Goal: Information Seeking & Learning: Learn about a topic

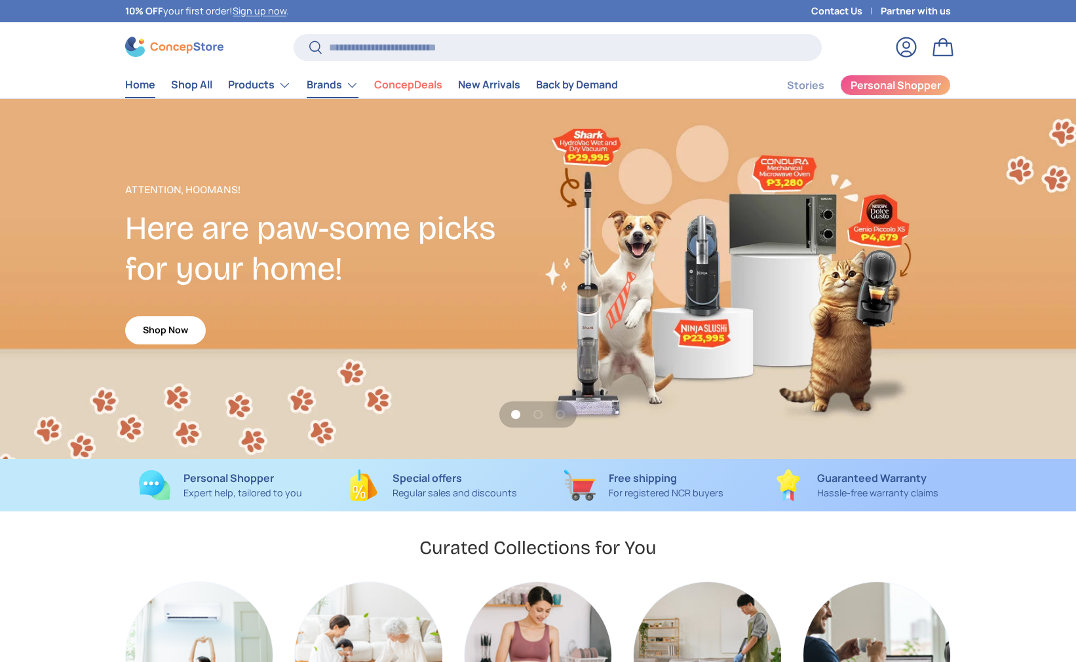
scroll to position [3390, 5358]
click at [387, 39] on input "Search" at bounding box center [558, 47] width 528 height 27
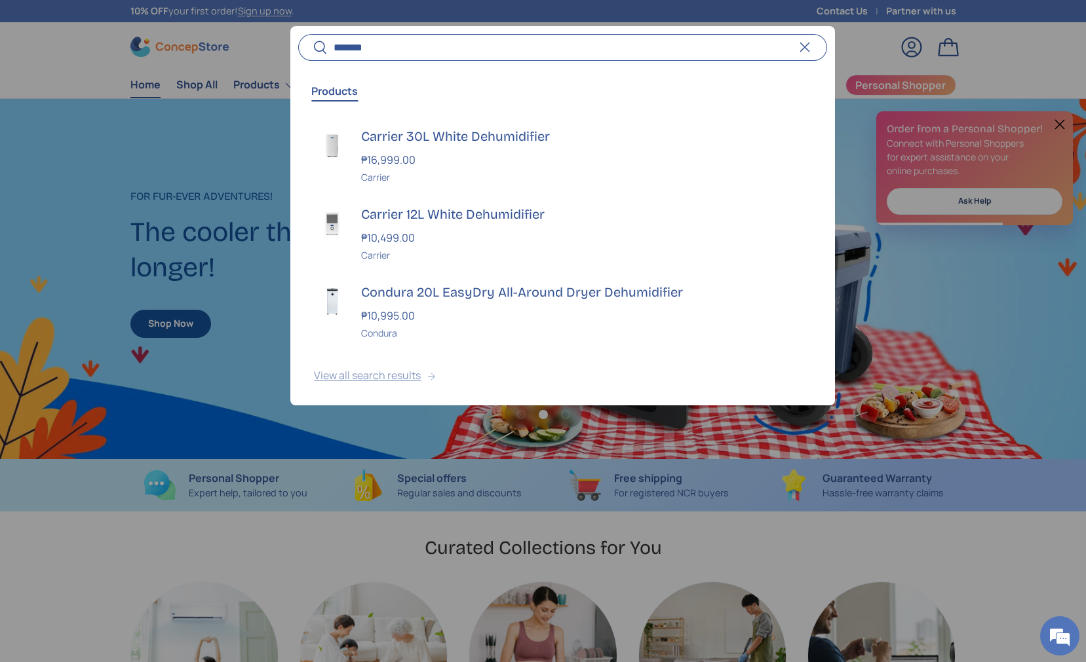
scroll to position [0, 0]
type input "*******"
click at [395, 373] on button "View all search results" at bounding box center [562, 378] width 544 height 55
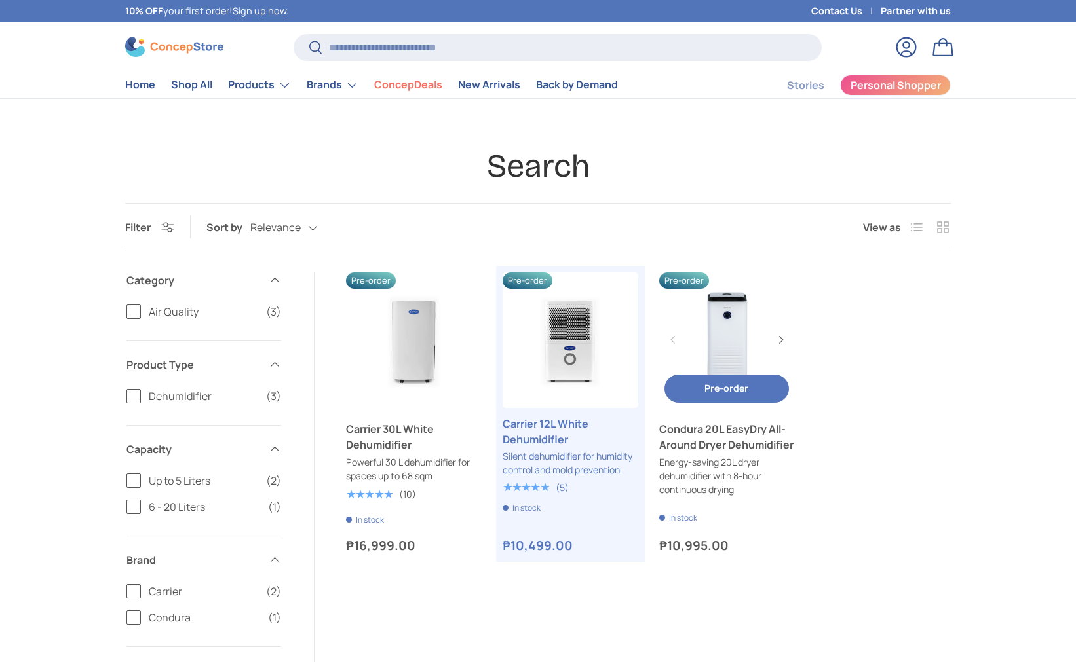
scroll to position [79, 0]
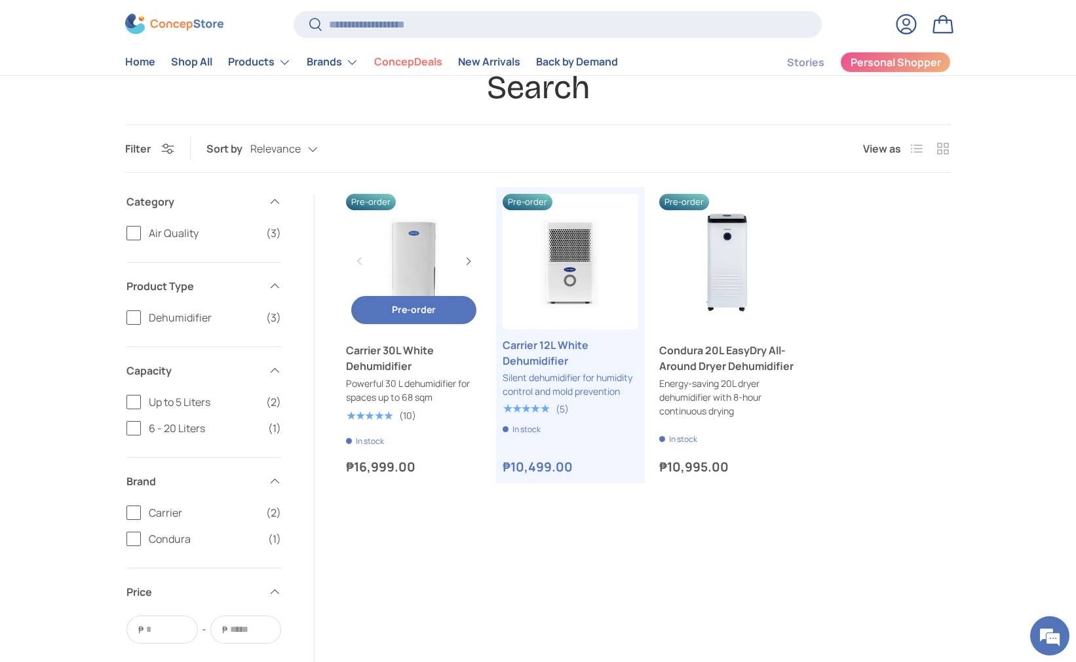
click at [429, 255] on link "Carrier 30L White Dehumidifier" at bounding box center [414, 262] width 136 height 136
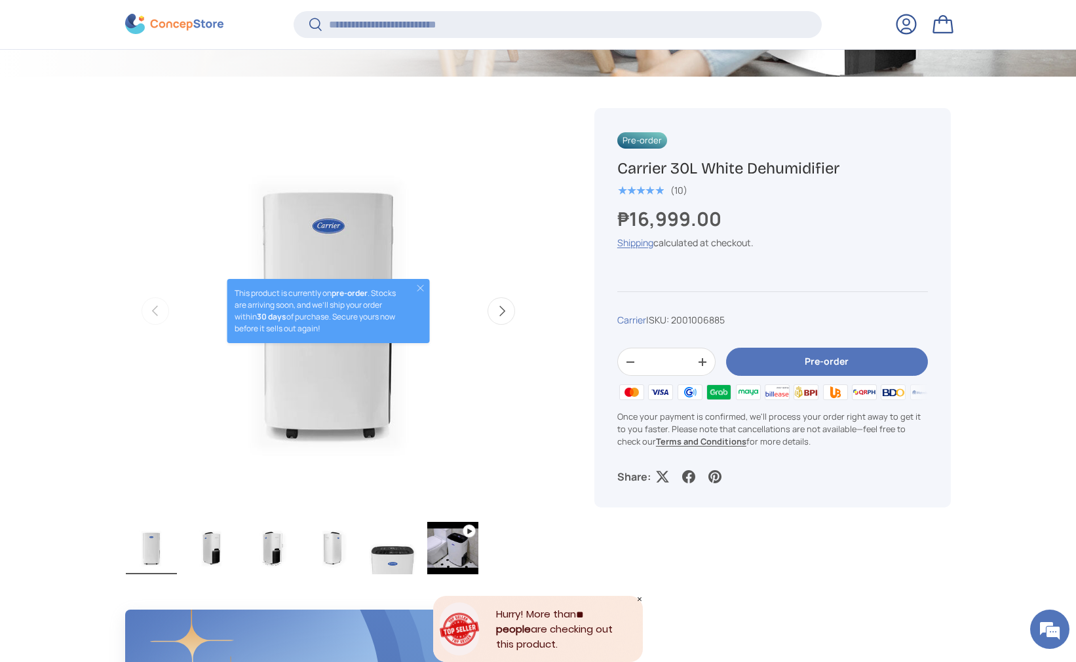
scroll to position [394, 0]
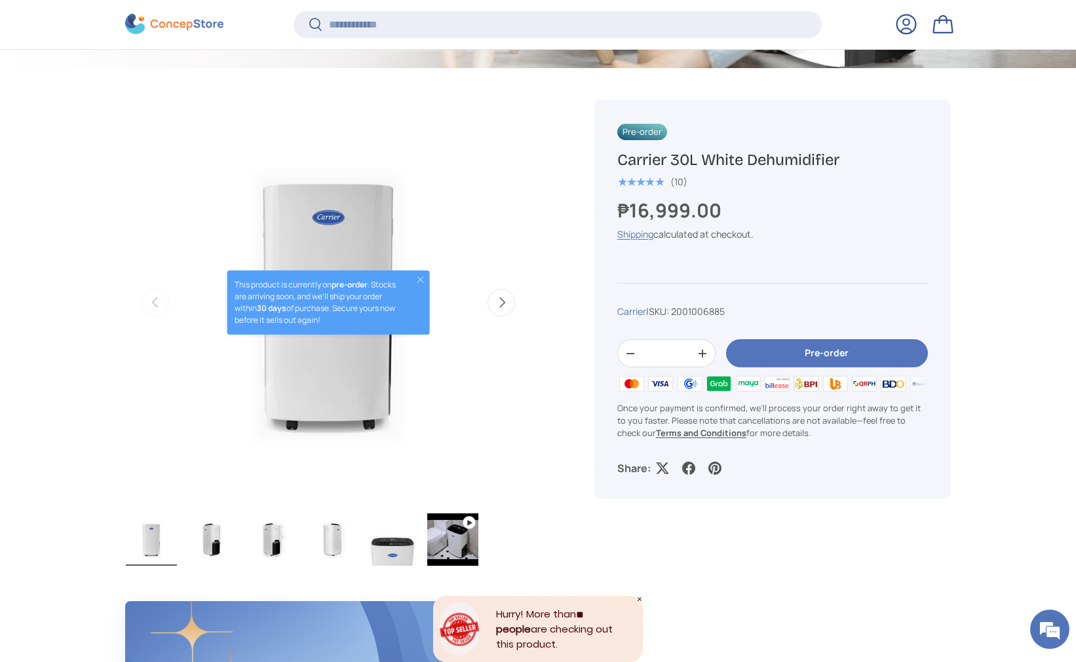
click at [511, 307] on button "Next" at bounding box center [502, 303] width 28 height 28
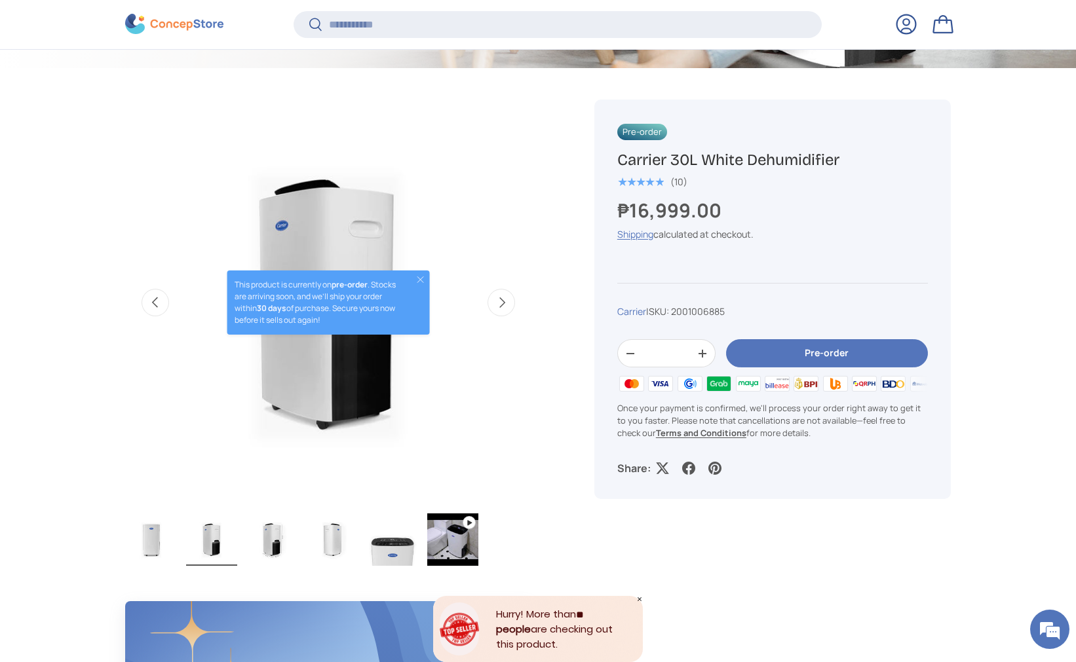
click at [511, 307] on button "Next" at bounding box center [502, 303] width 28 height 28
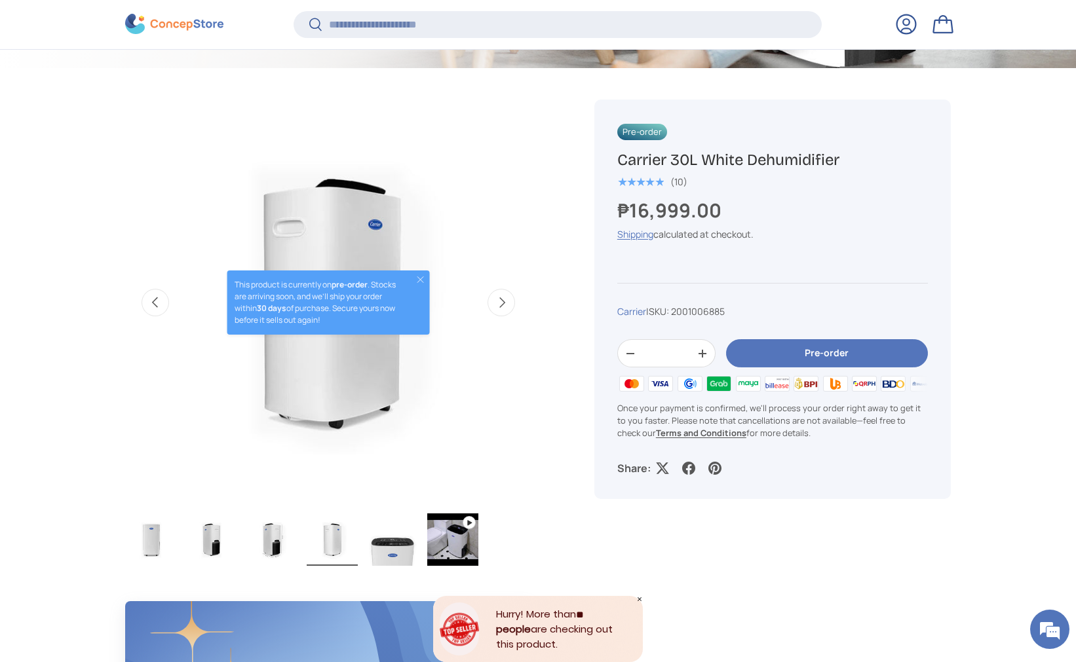
click at [511, 307] on button "Next" at bounding box center [502, 303] width 28 height 28
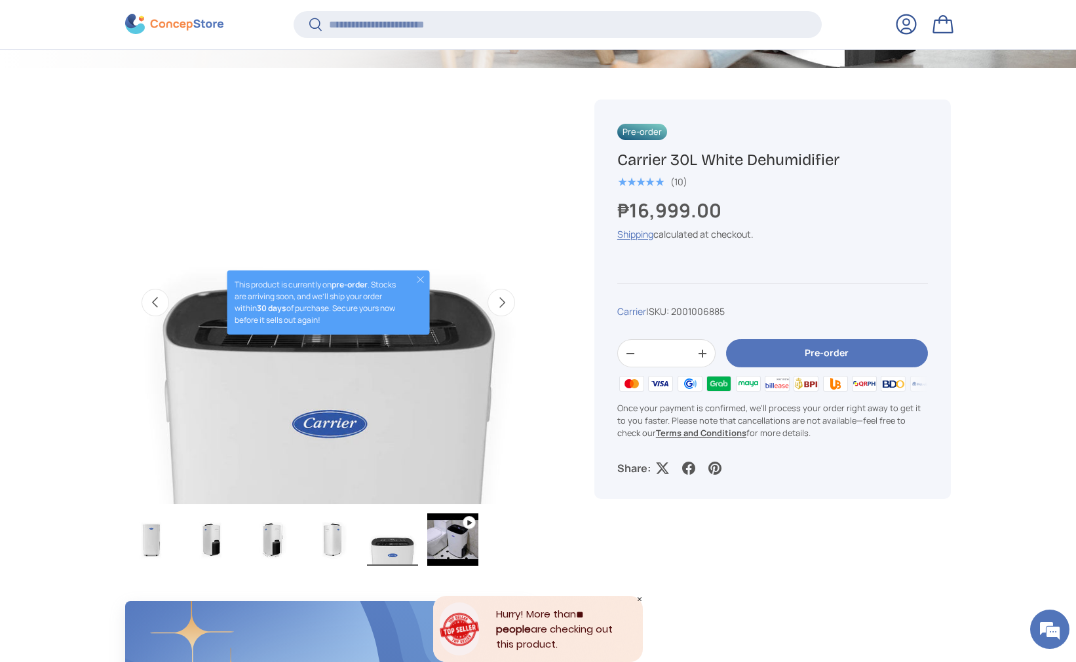
click at [515, 306] on button "Next" at bounding box center [502, 303] width 28 height 28
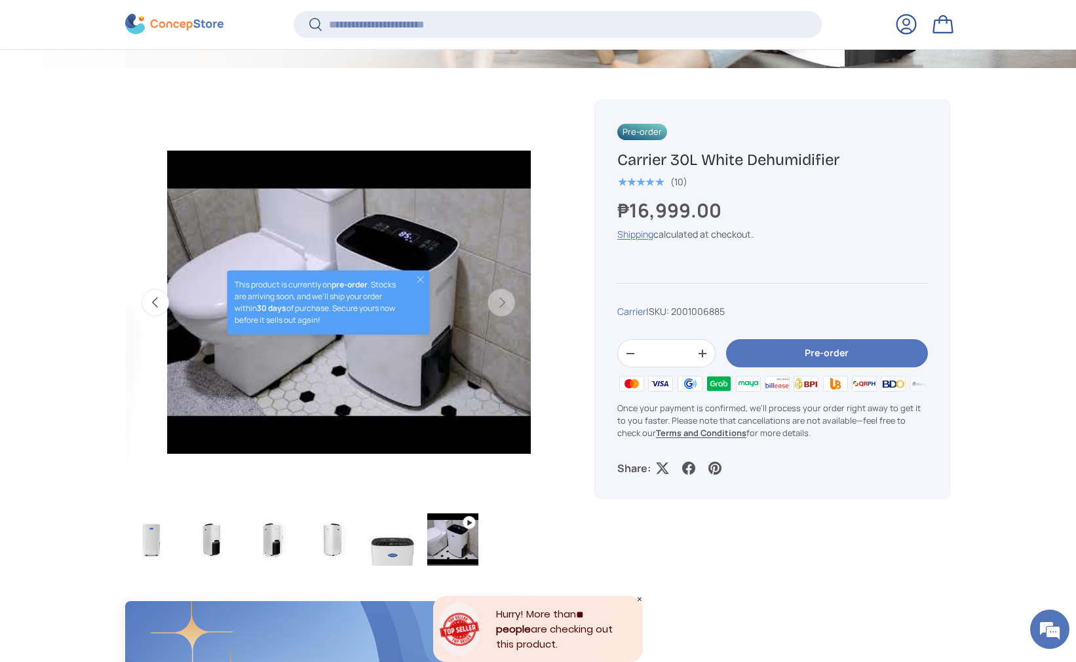
scroll to position [0, 2063]
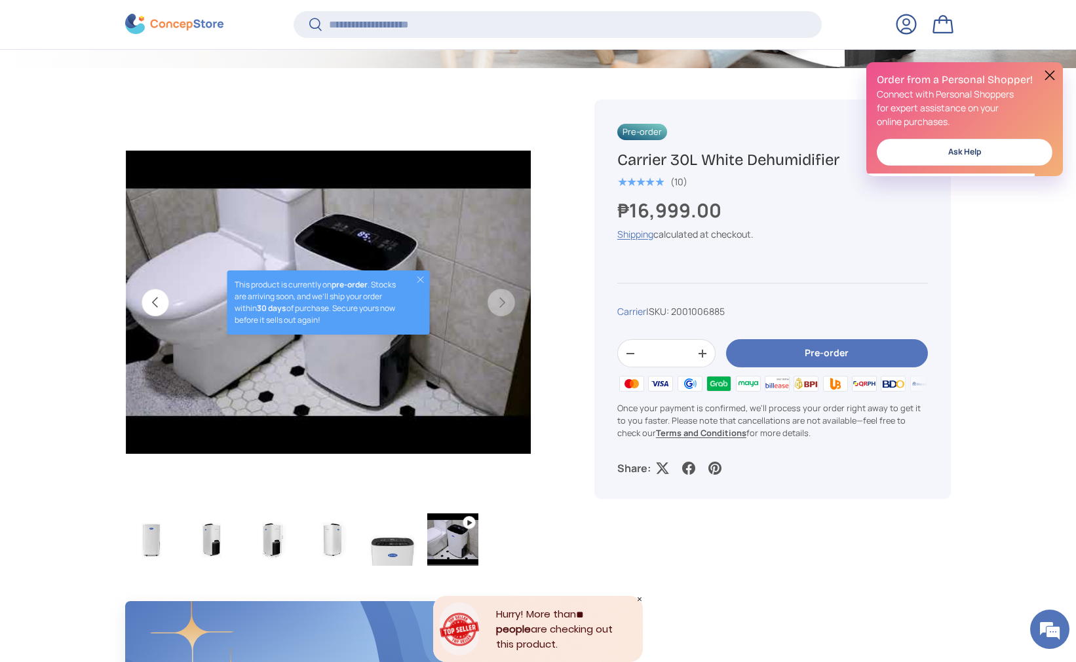
click at [476, 557] on img "Gallery Viewer" at bounding box center [452, 540] width 51 height 52
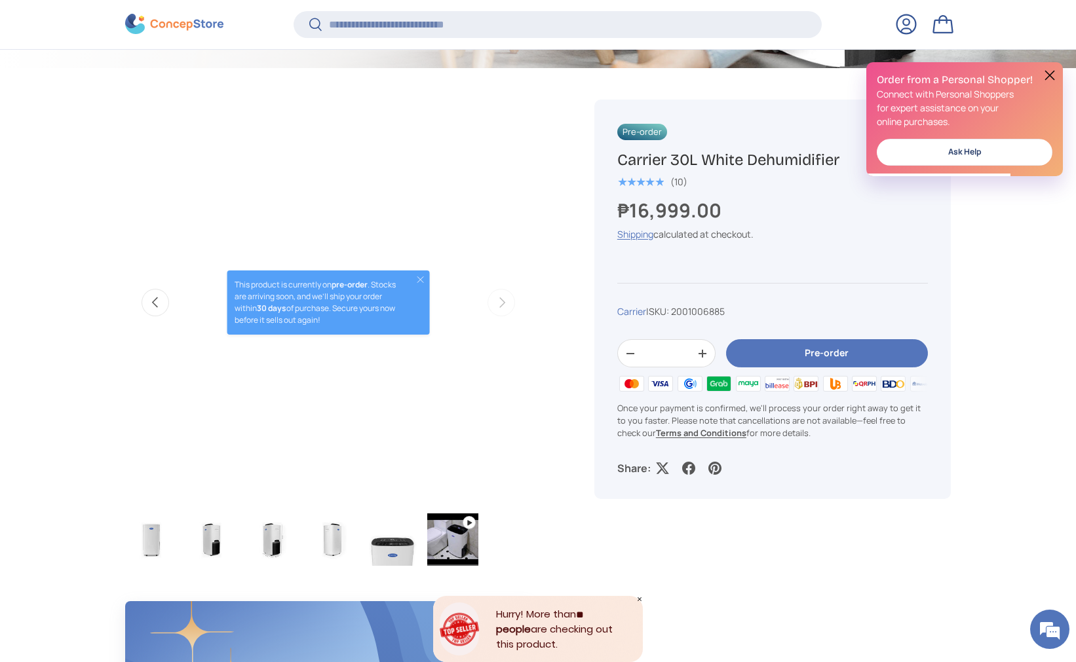
scroll to position [0, 0]
click at [422, 275] on button "Close" at bounding box center [420, 280] width 10 height 10
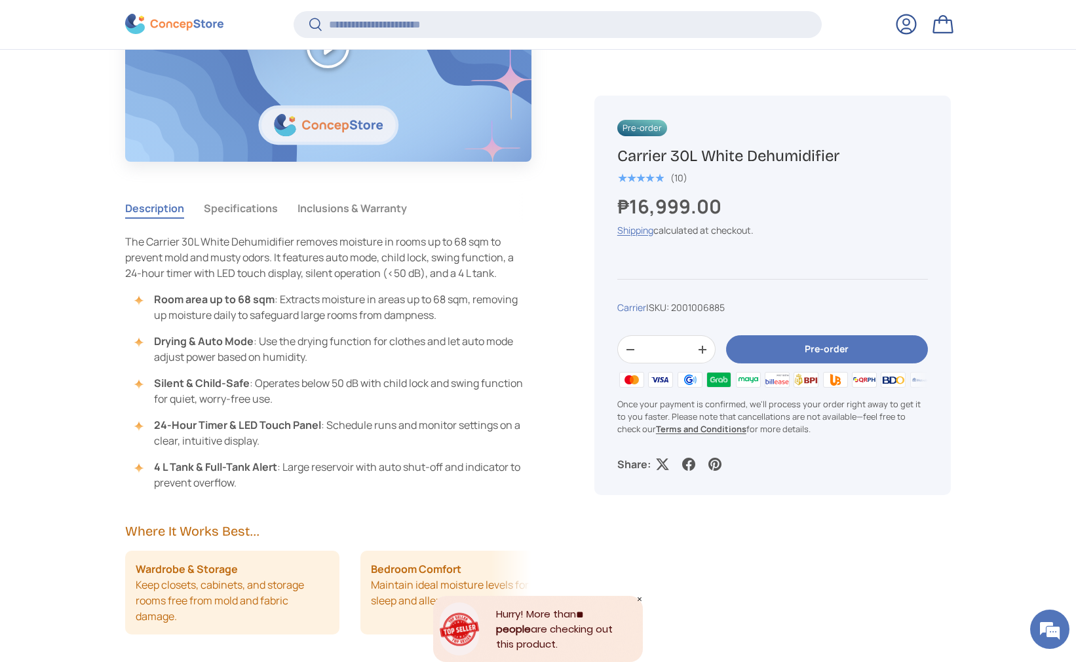
scroll to position [1130, 0]
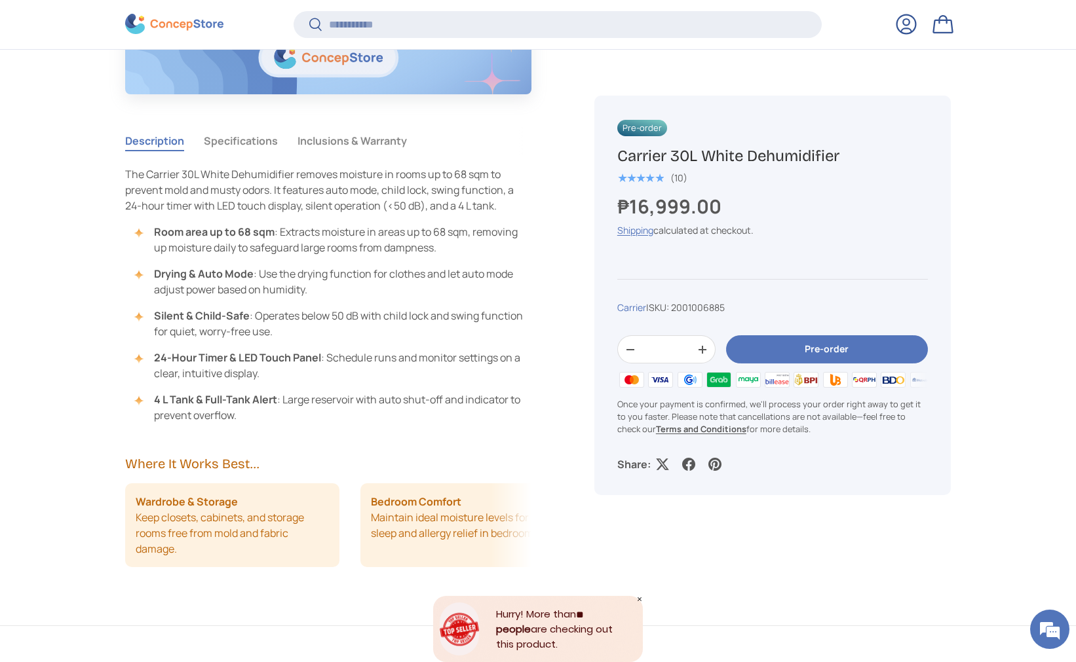
drag, startPoint x: 322, startPoint y: 173, endPoint x: 486, endPoint y: 197, distance: 164.9
click at [486, 197] on span "The Carrier 30L White Dehumidifier removes moisture in rooms up to 68 sqm to pr…" at bounding box center [319, 190] width 389 height 46
drag, startPoint x: 355, startPoint y: 182, endPoint x: 405, endPoint y: 184, distance: 50.5
click at [402, 183] on span "The Carrier 30L White Dehumidifier removes moisture in rooms up to 68 sqm to pr…" at bounding box center [319, 190] width 389 height 46
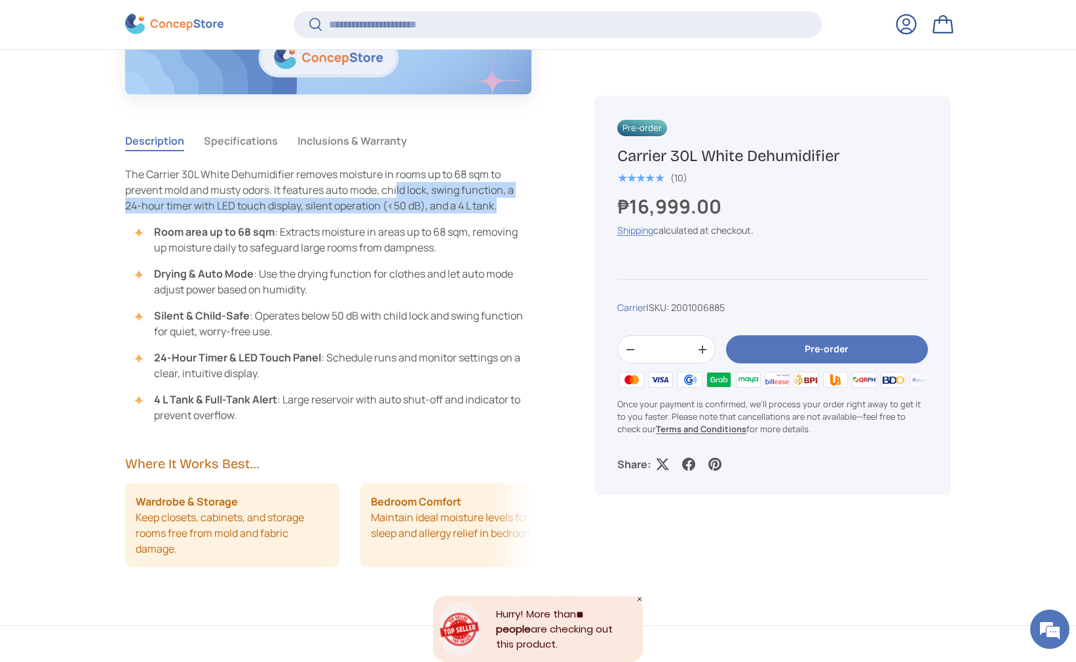
drag, startPoint x: 399, startPoint y: 188, endPoint x: 505, endPoint y: 201, distance: 106.9
click at [505, 201] on p "The Carrier 30L White Dehumidifier removes moisture in rooms up to 68 sqm to pr…" at bounding box center [328, 189] width 406 height 47
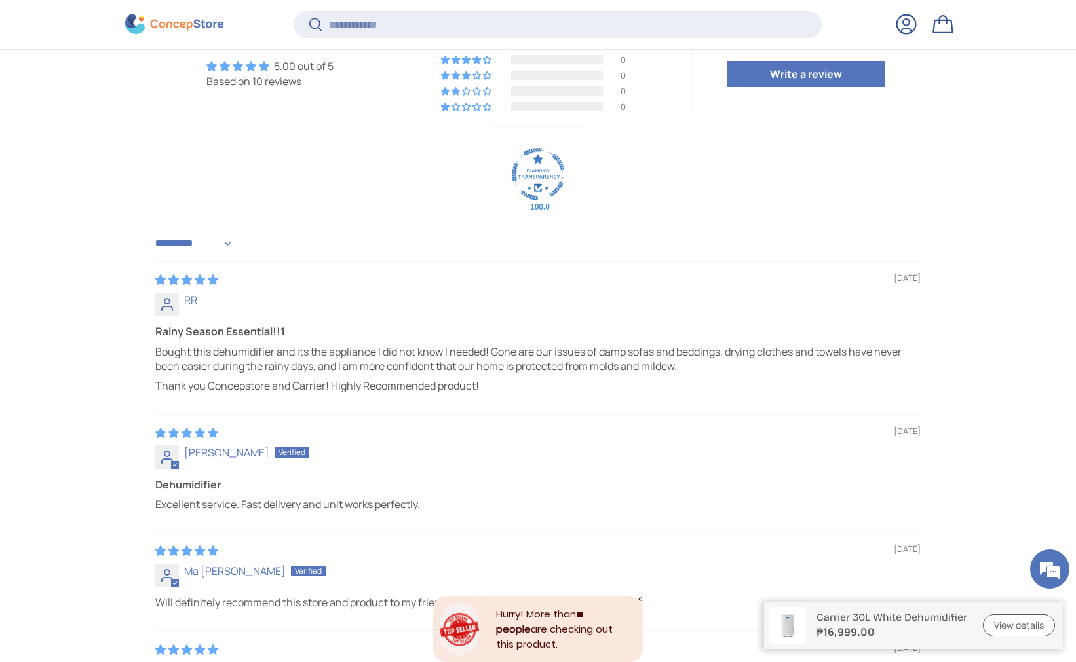
scroll to position [3214, 5358]
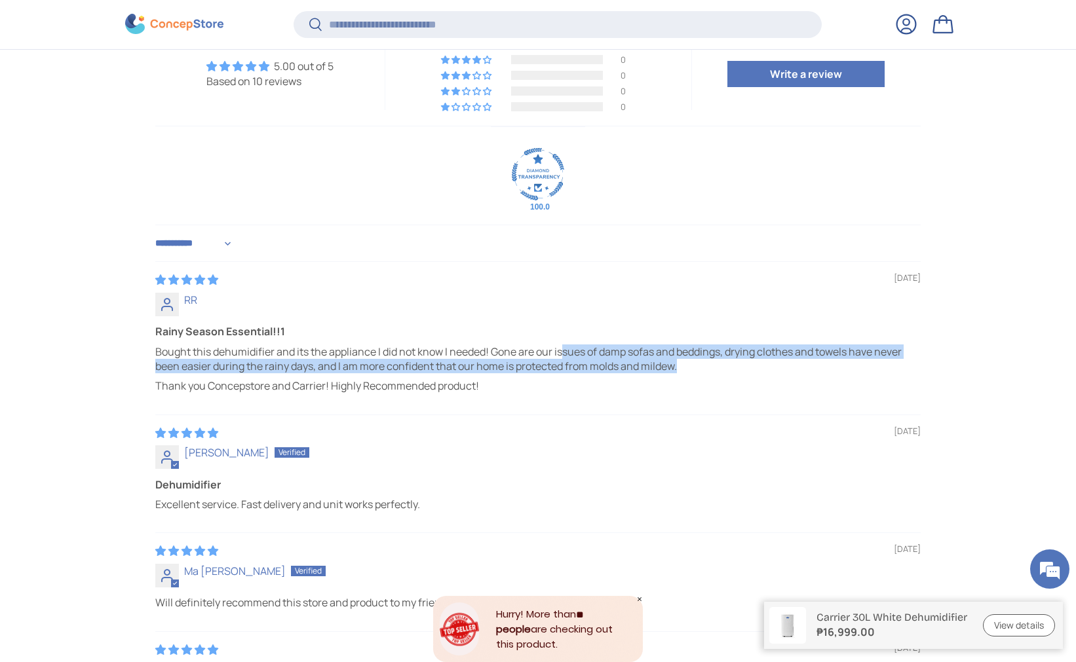
drag, startPoint x: 566, startPoint y: 353, endPoint x: 751, endPoint y: 371, distance: 186.3
click at [751, 371] on p "Bought this dehumidifier and its the appliance I did not know I needed! Gone ar…" at bounding box center [537, 359] width 765 height 29
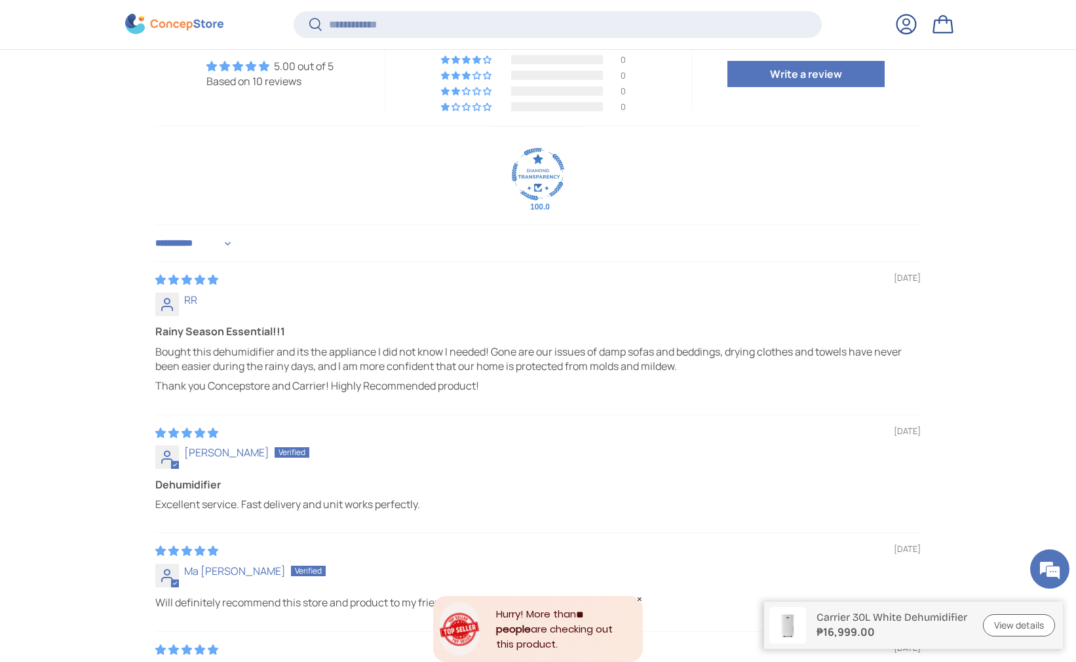
click at [750, 370] on p "Bought this dehumidifier and its the appliance I did not know I needed! Gone ar…" at bounding box center [537, 359] width 765 height 29
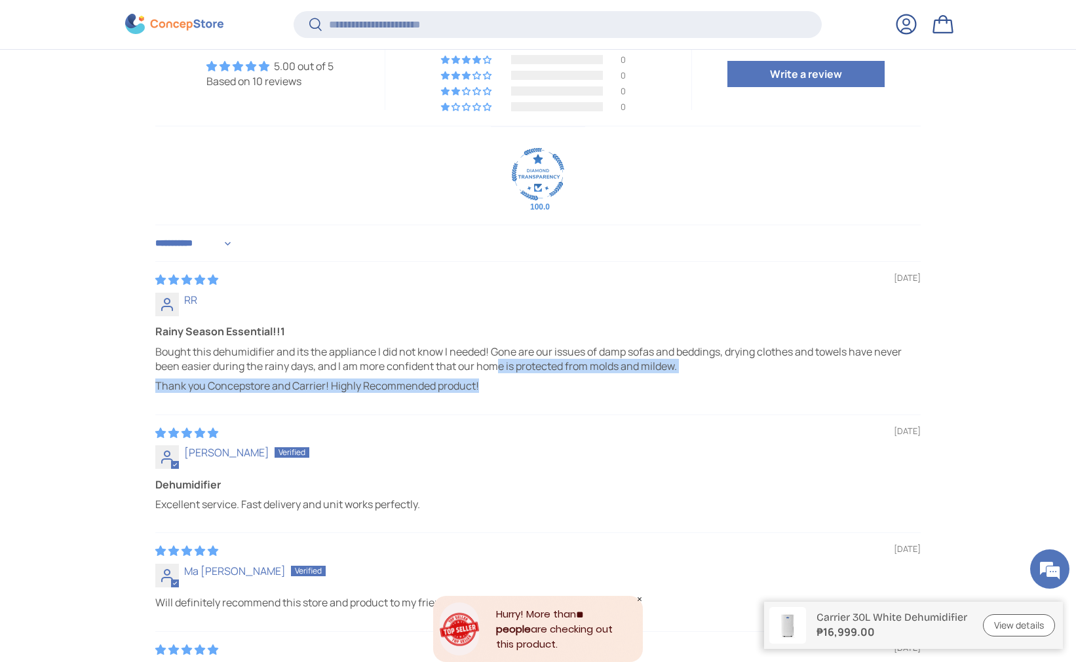
drag, startPoint x: 495, startPoint y: 362, endPoint x: 701, endPoint y: 390, distance: 207.7
click at [701, 390] on div "Bought this dehumidifier and its the appliance I did not know I needed! Gone ar…" at bounding box center [537, 369] width 765 height 49
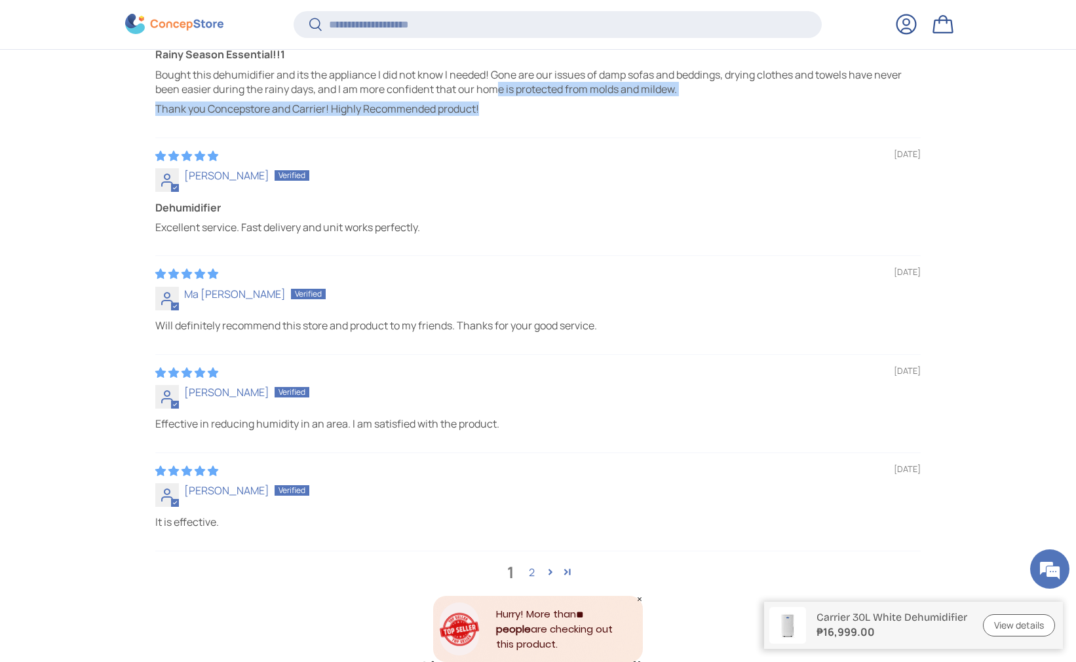
scroll to position [3894, 0]
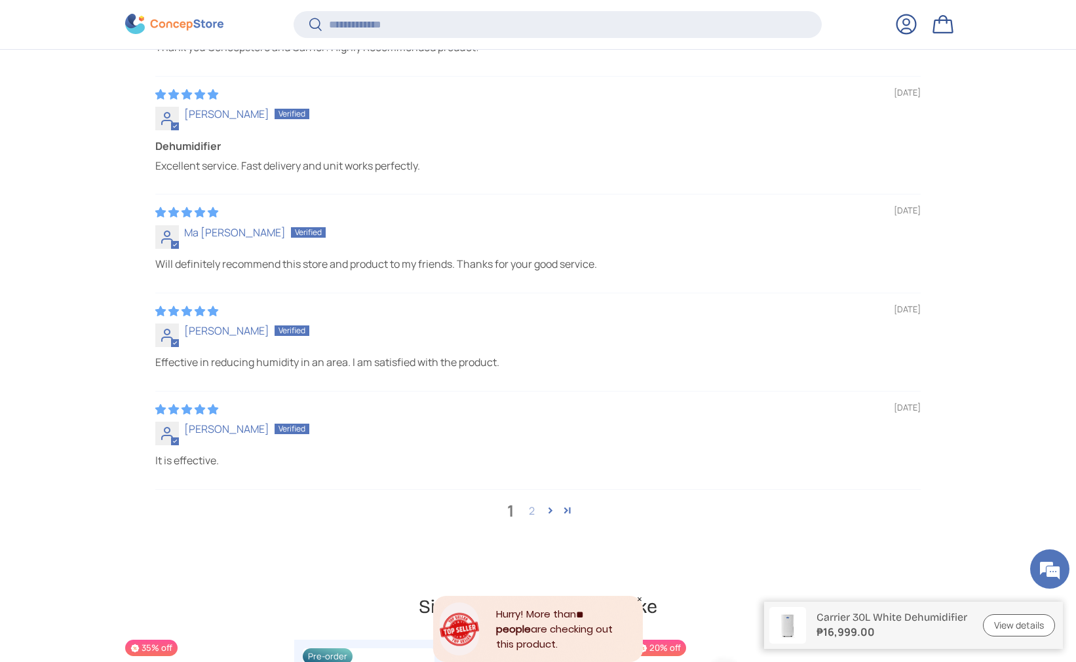
click at [531, 514] on link "2" at bounding box center [531, 511] width 21 height 16
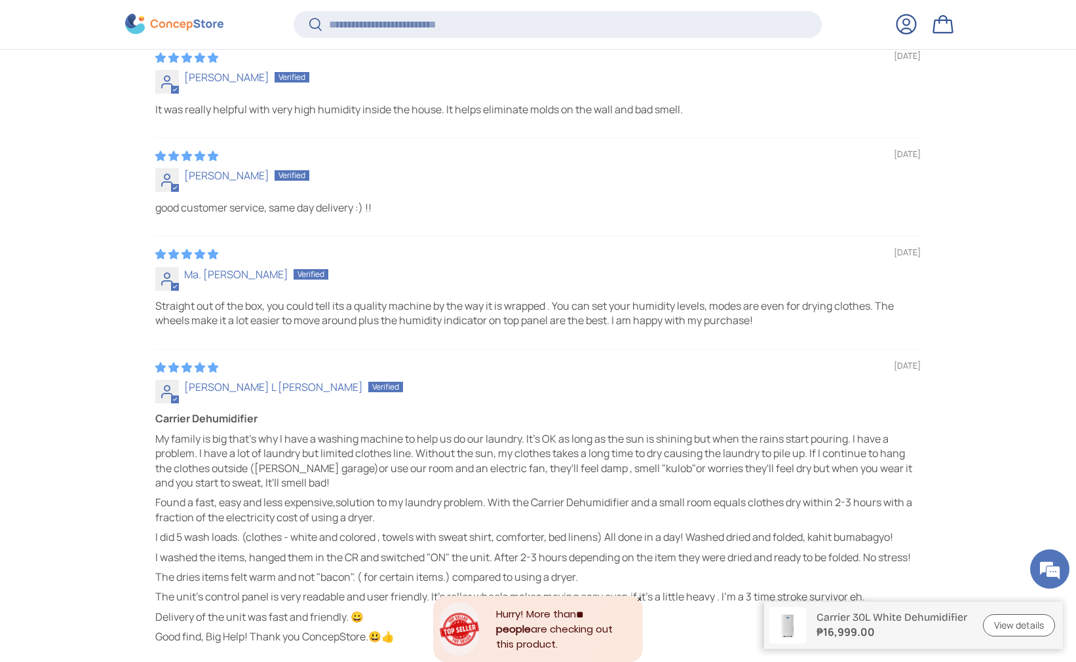
scroll to position [4162, 0]
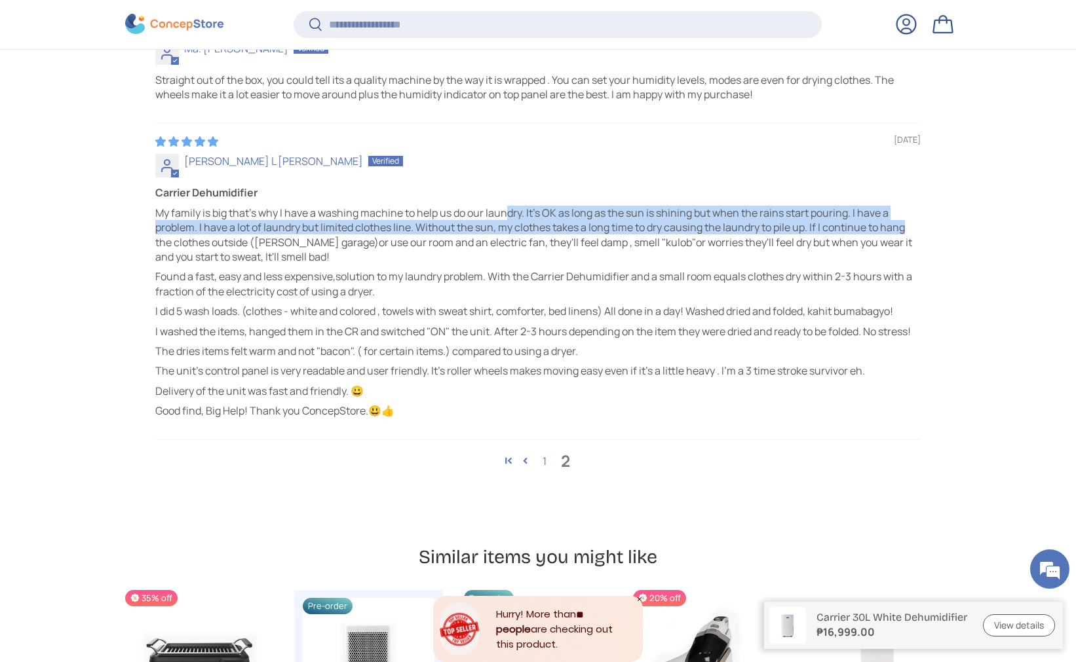
drag, startPoint x: 505, startPoint y: 215, endPoint x: 913, endPoint y: 227, distance: 409.1
click at [913, 227] on p "My family is big that's why I have a washing machine to help us do our laundry.…" at bounding box center [537, 235] width 765 height 59
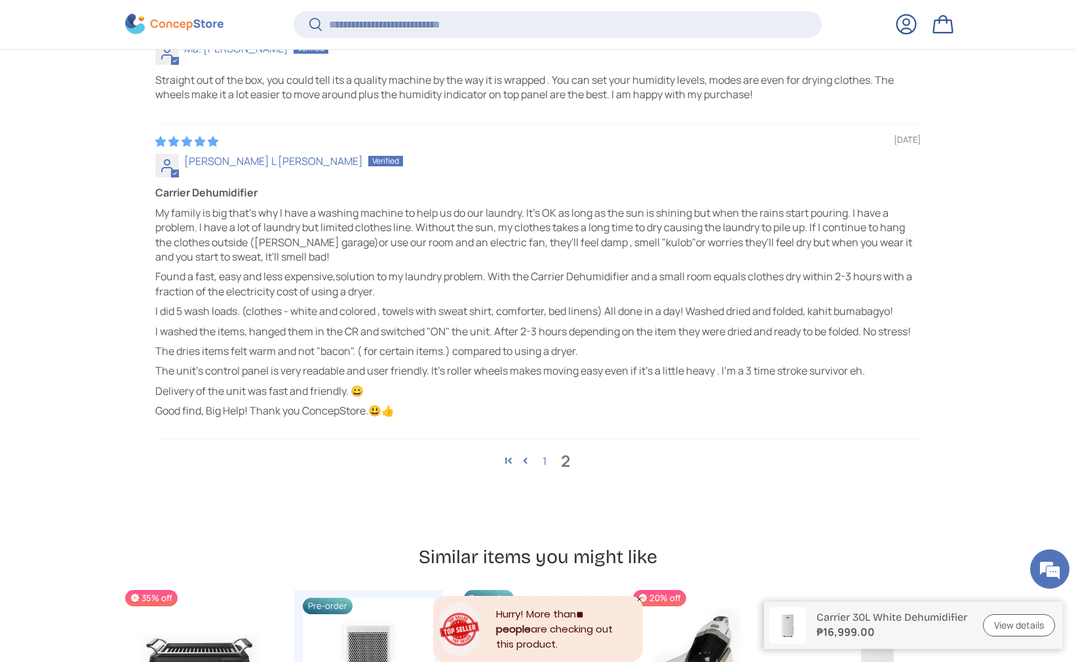
click at [912, 231] on p "My family is big that's why I have a washing machine to help us do our laundry.…" at bounding box center [537, 235] width 765 height 59
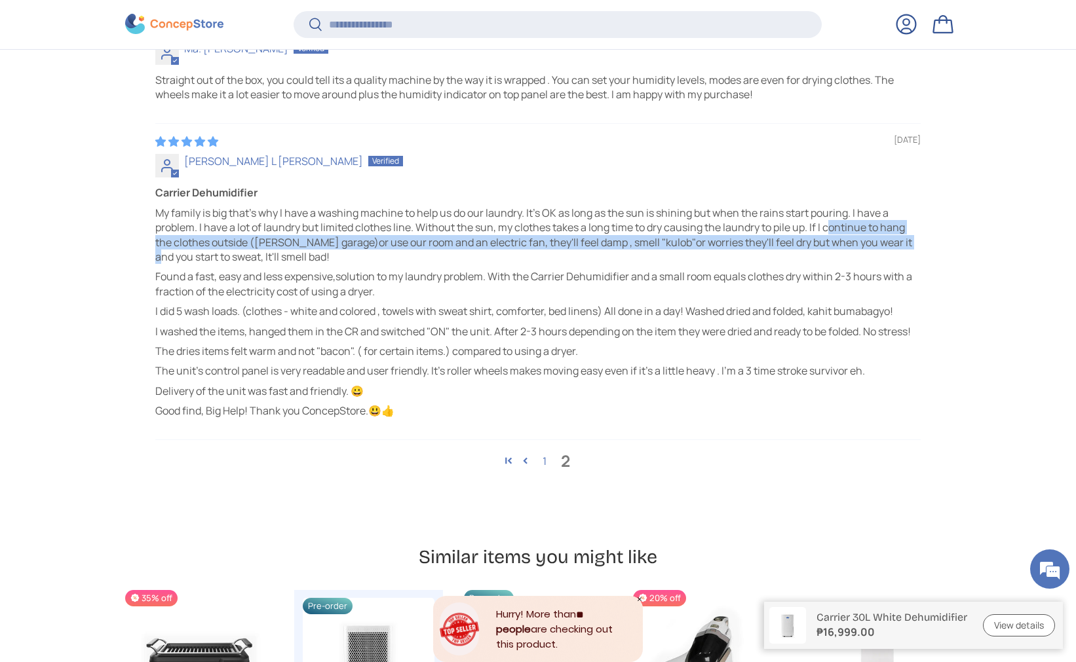
drag, startPoint x: 833, startPoint y: 227, endPoint x: 923, endPoint y: 241, distance: 91.5
click at [585, 248] on p "My family is big that's why I have a washing machine to help us do our laundry.…" at bounding box center [537, 235] width 765 height 59
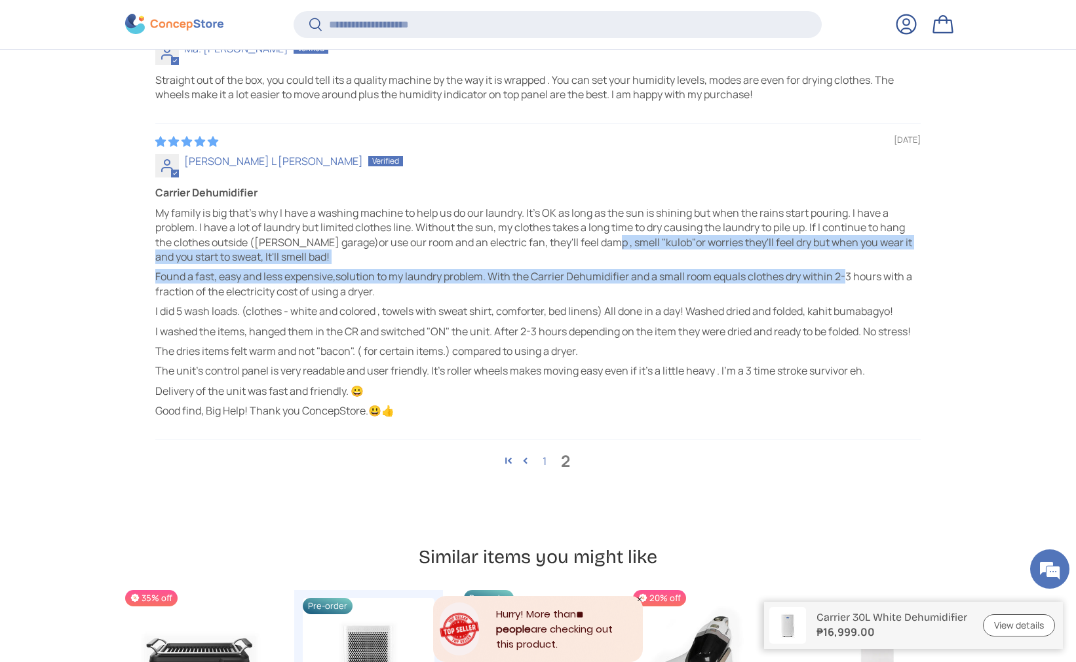
drag, startPoint x: 609, startPoint y: 240, endPoint x: 847, endPoint y: 277, distance: 240.6
click at [847, 277] on div "My family is big that's why I have a washing machine to help us do our laundry.…" at bounding box center [537, 312] width 765 height 213
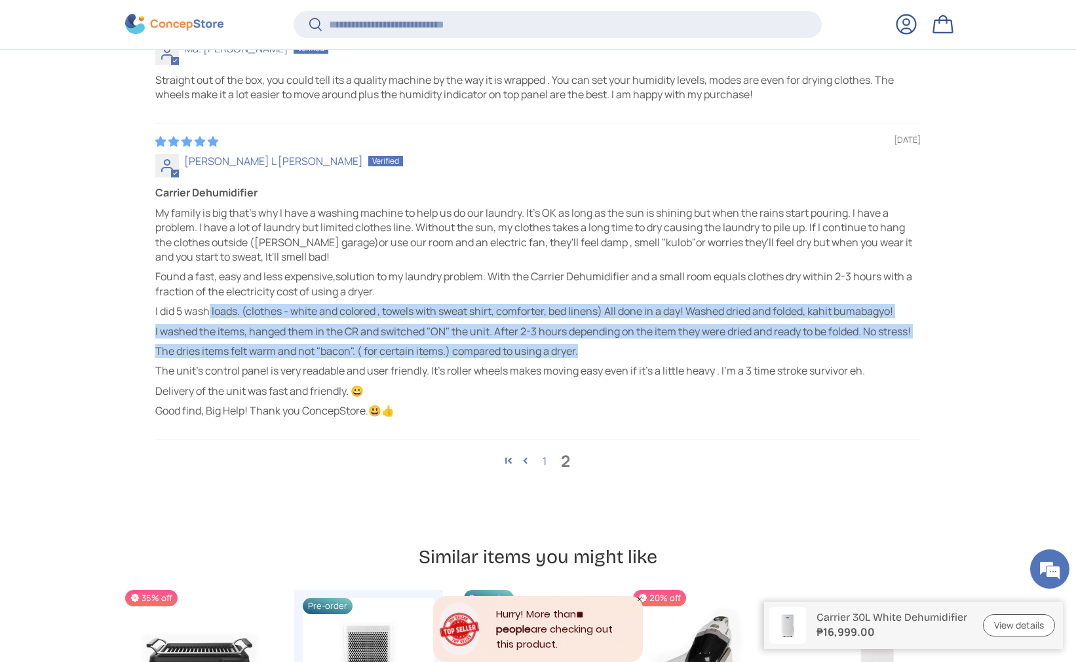
drag, startPoint x: 208, startPoint y: 311, endPoint x: 919, endPoint y: 351, distance: 711.4
click at [919, 351] on div "My family is big that's why I have a washing machine to help us do our laundry.…" at bounding box center [537, 312] width 765 height 213
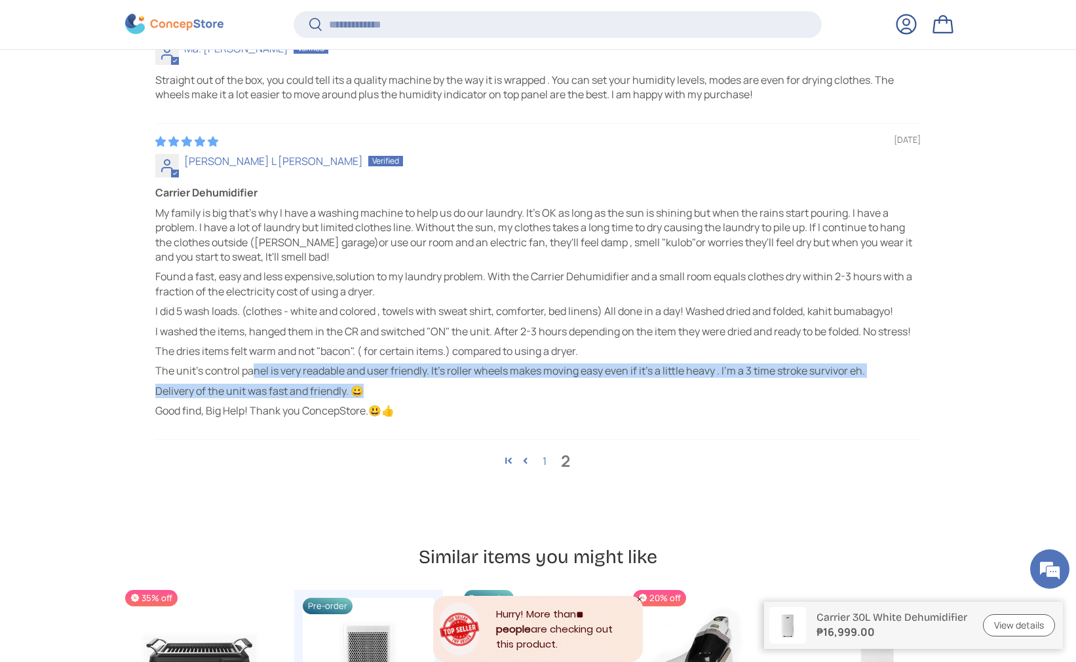
drag, startPoint x: 254, startPoint y: 376, endPoint x: 484, endPoint y: 394, distance: 230.7
click at [484, 394] on div "My family is big that's why I have a washing machine to help us do our laundry.…" at bounding box center [537, 312] width 765 height 213
click at [484, 394] on p "Delivery of the unit was fast and friendly. 😀" at bounding box center [537, 391] width 765 height 14
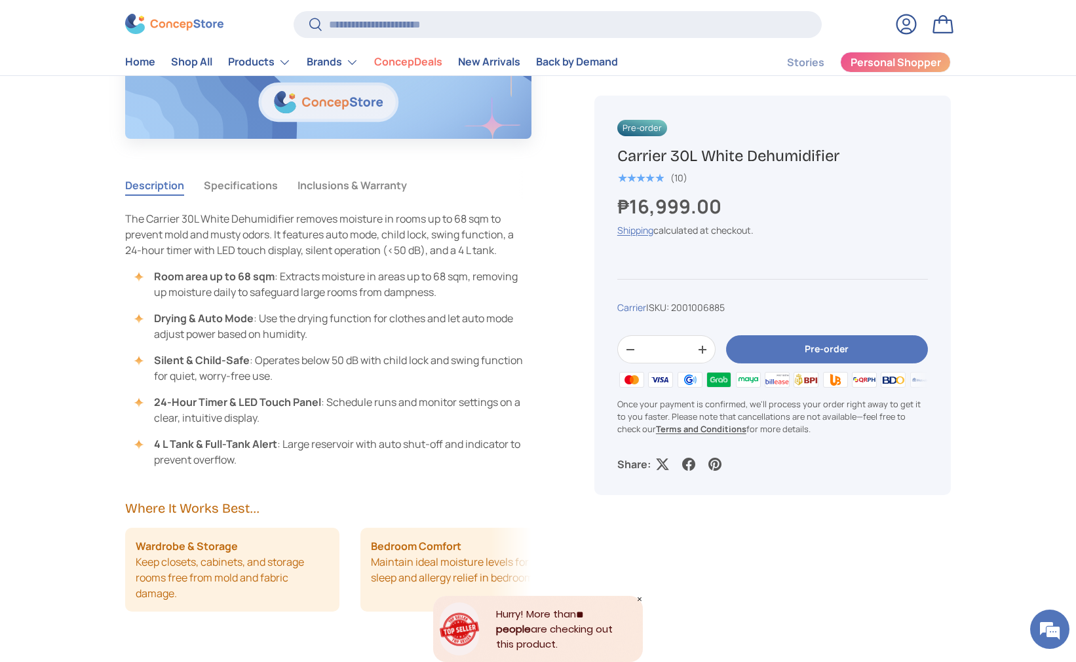
scroll to position [1062, 0]
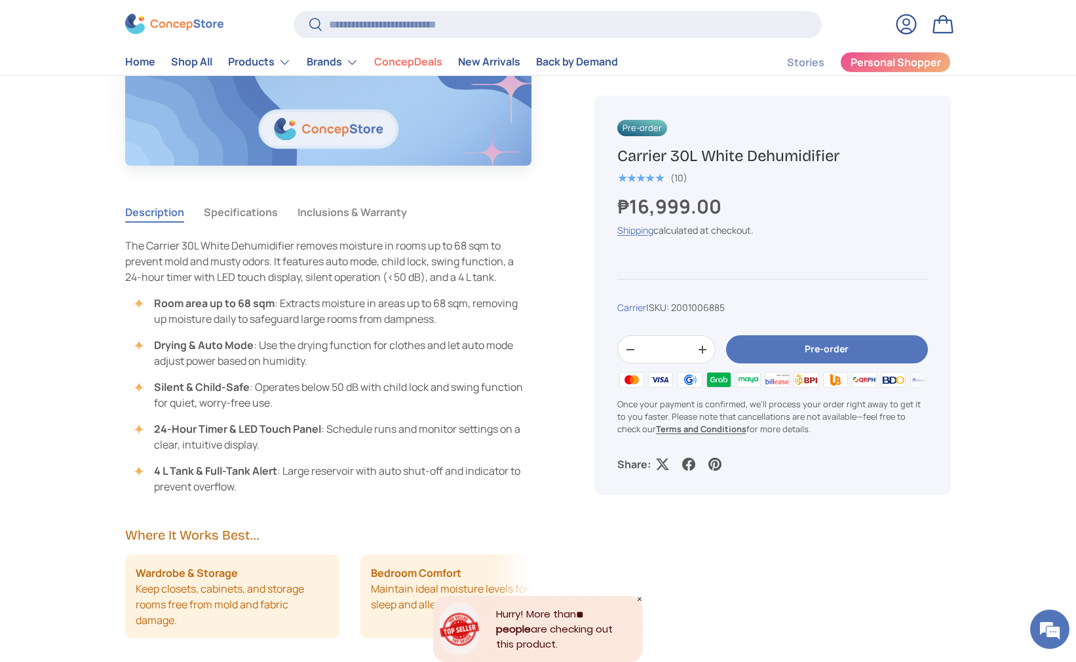
click at [265, 205] on button "Specifications" at bounding box center [241, 212] width 74 height 30
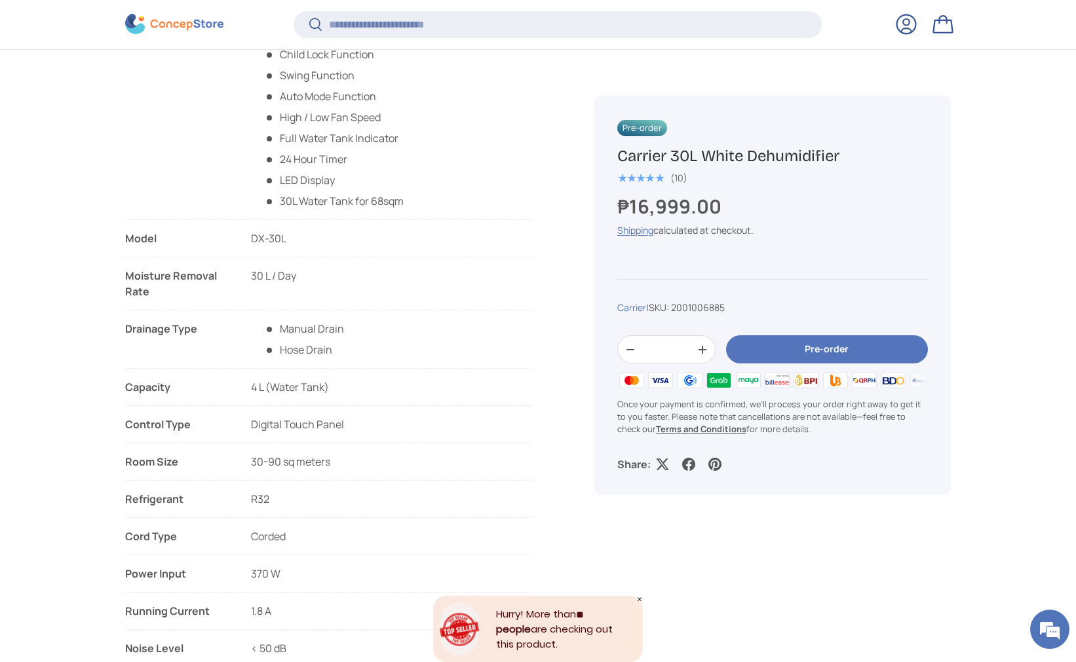
scroll to position [1411, 0]
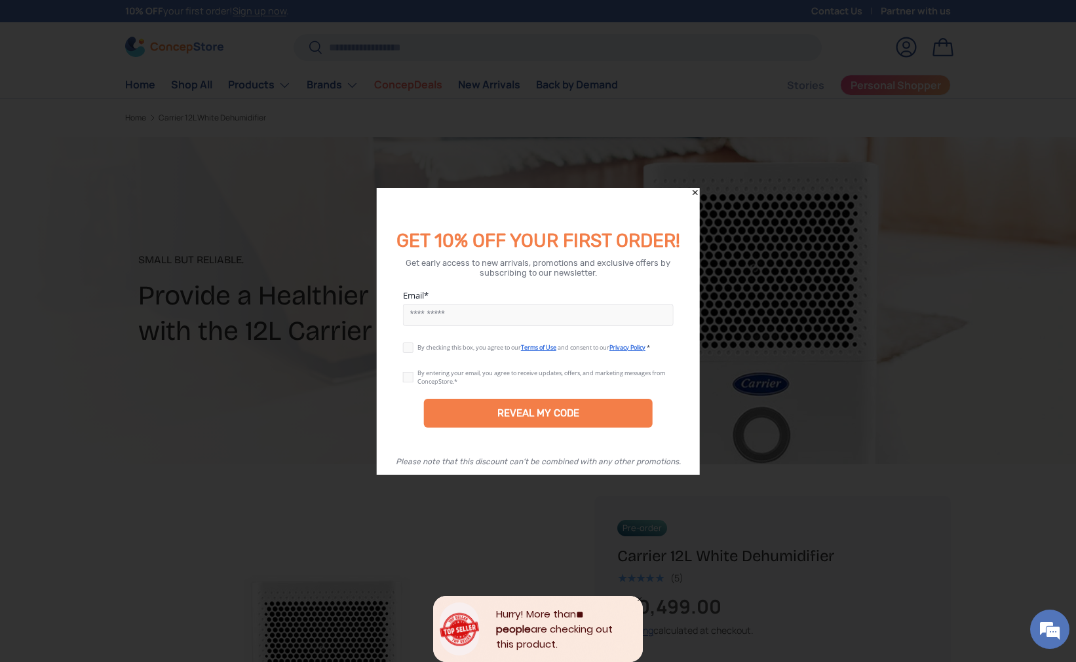
scroll to position [257, 0]
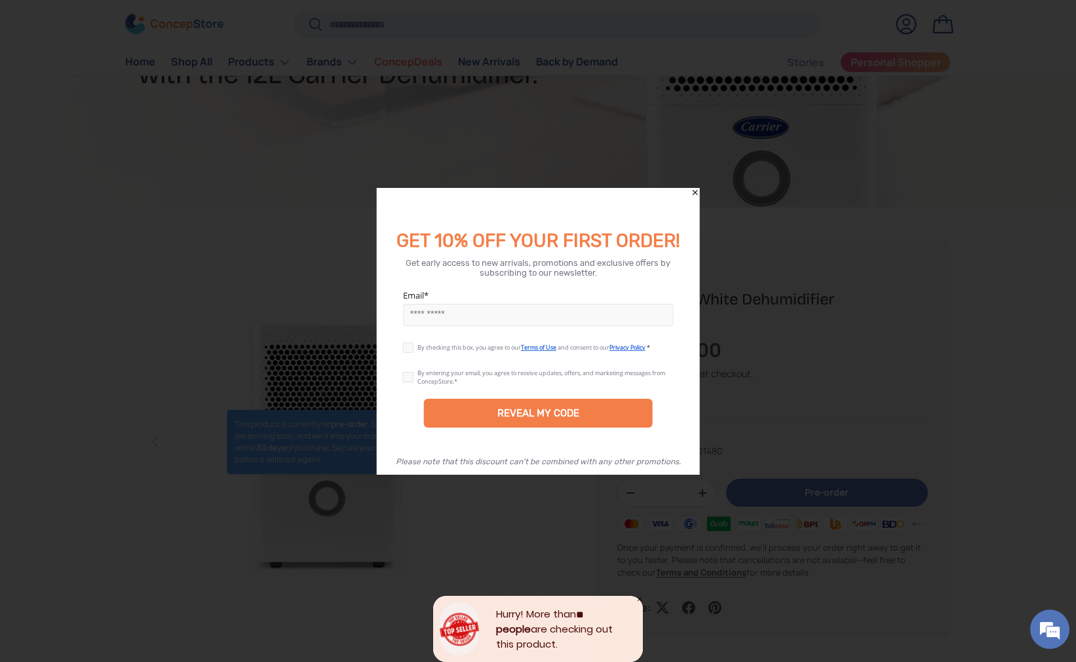
click at [697, 196] on icon "Close" at bounding box center [694, 192] width 9 height 9
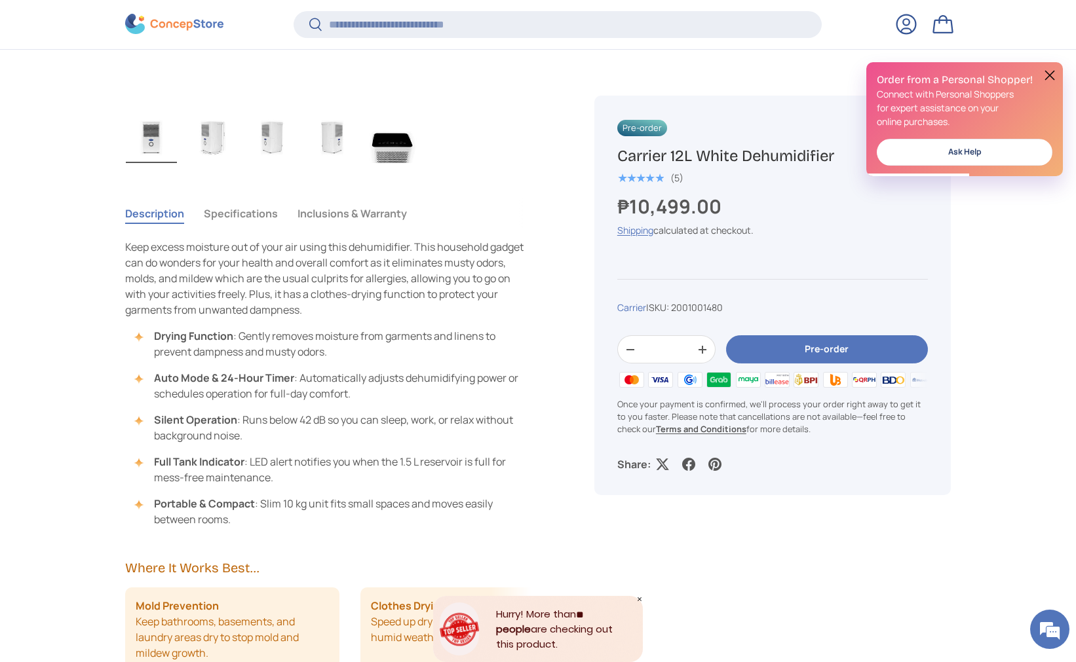
scroll to position [0, 0]
click at [282, 208] on div "Description Specifications Inclusions & Warranty" at bounding box center [328, 214] width 406 height 30
click at [239, 221] on button "Specifications" at bounding box center [241, 214] width 74 height 30
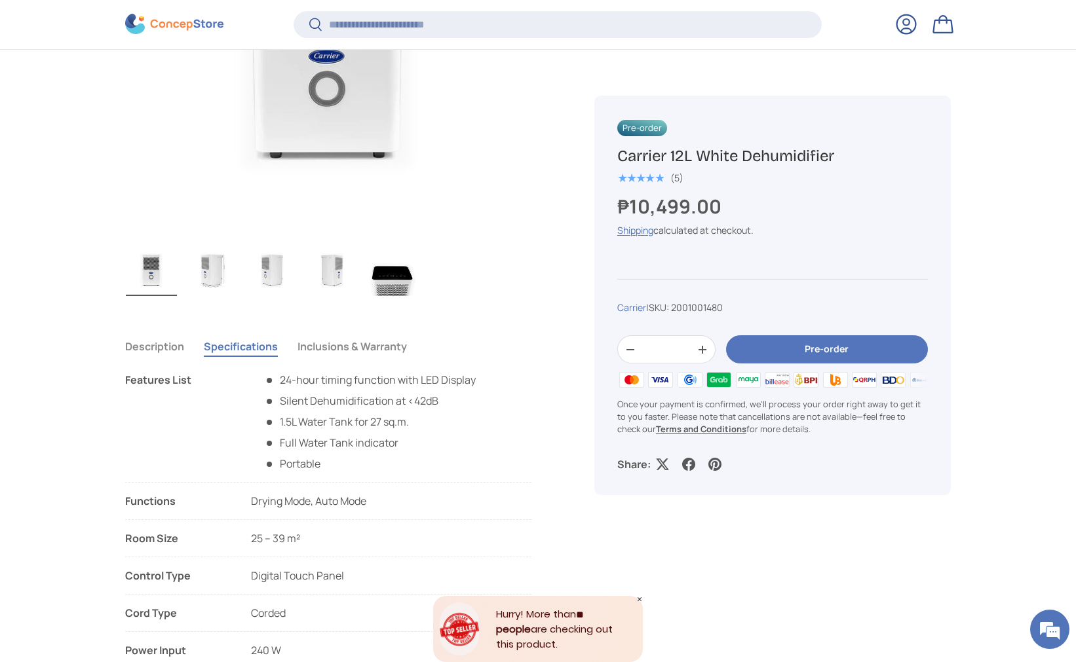
scroll to position [731, 0]
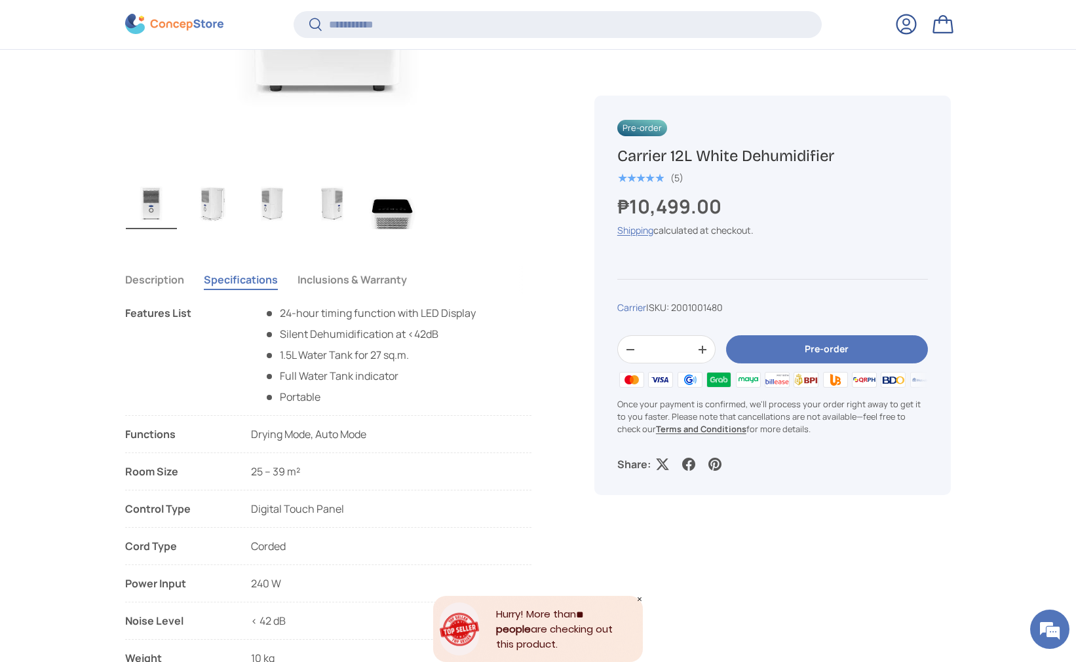
click at [204, 212] on img "Gallery Viewer" at bounding box center [211, 203] width 51 height 52
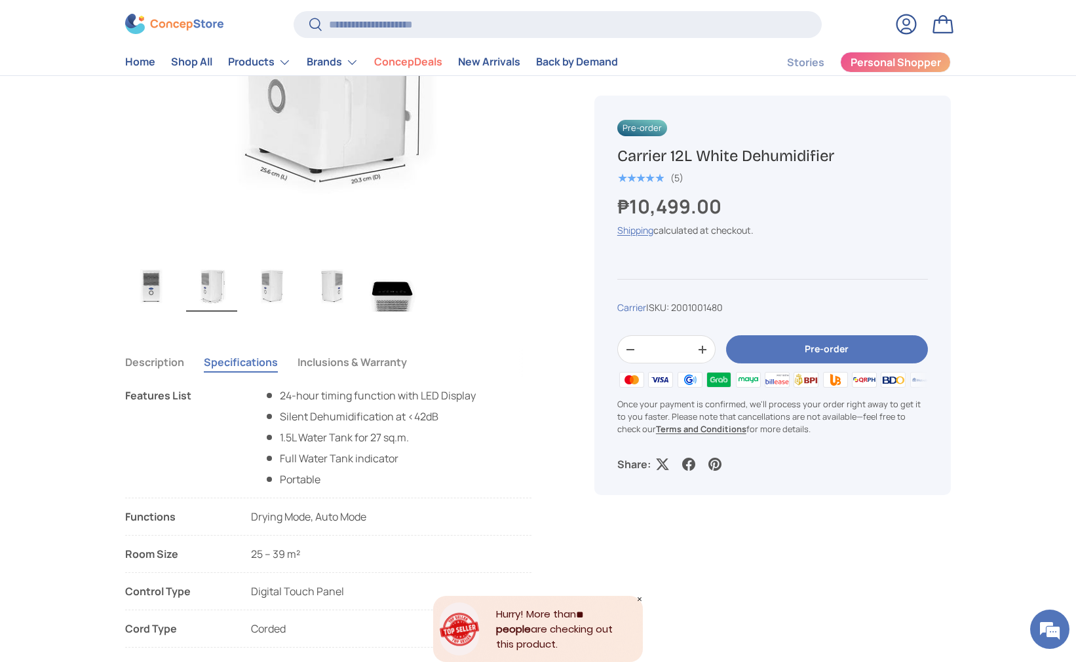
scroll to position [616, 0]
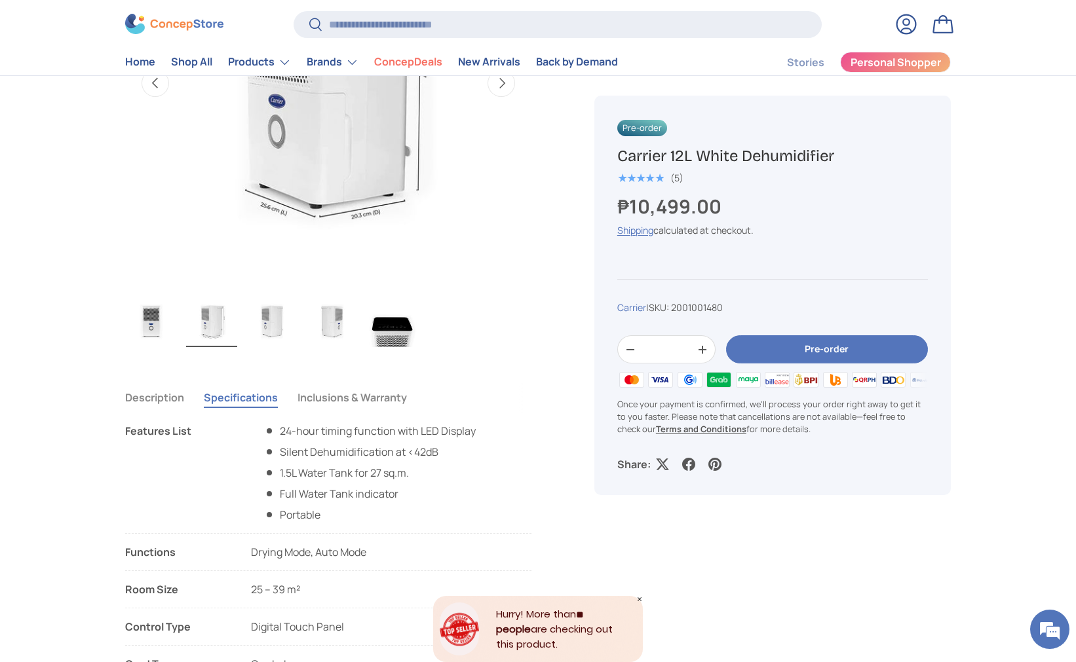
click at [307, 322] on img "Gallery Viewer" at bounding box center [332, 321] width 51 height 52
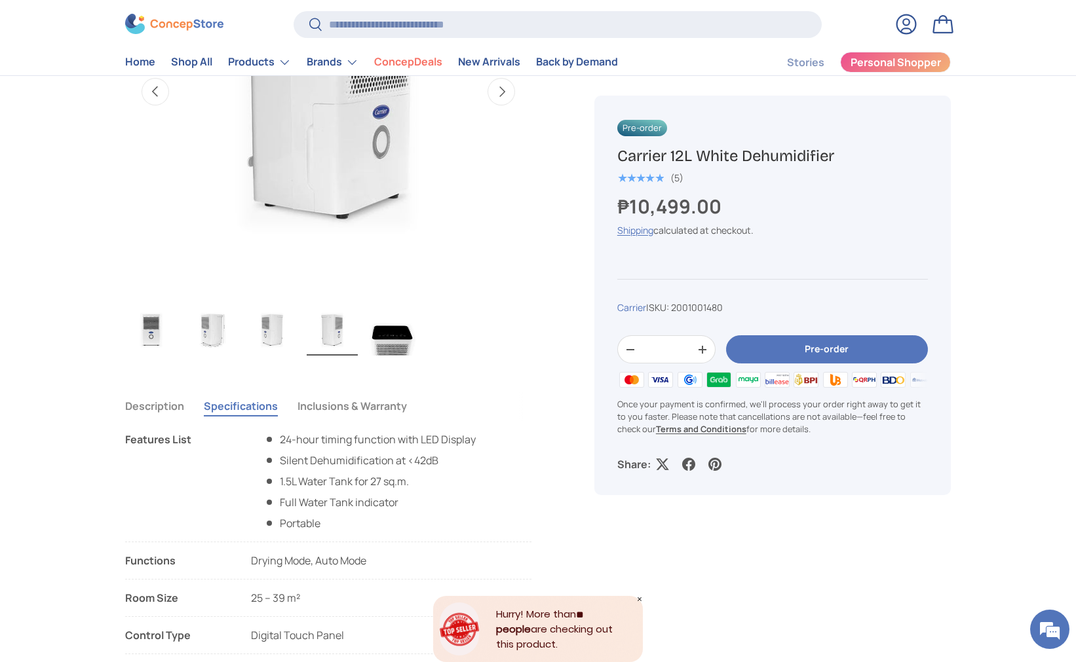
scroll to position [455, 0]
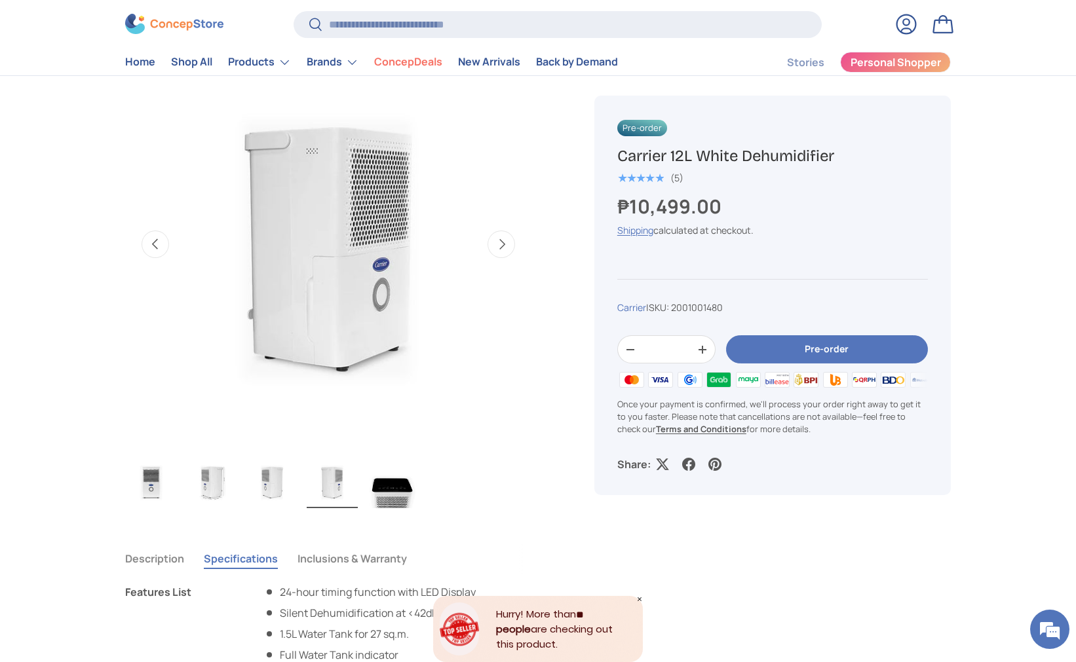
click at [385, 489] on img "Gallery Viewer" at bounding box center [392, 482] width 51 height 52
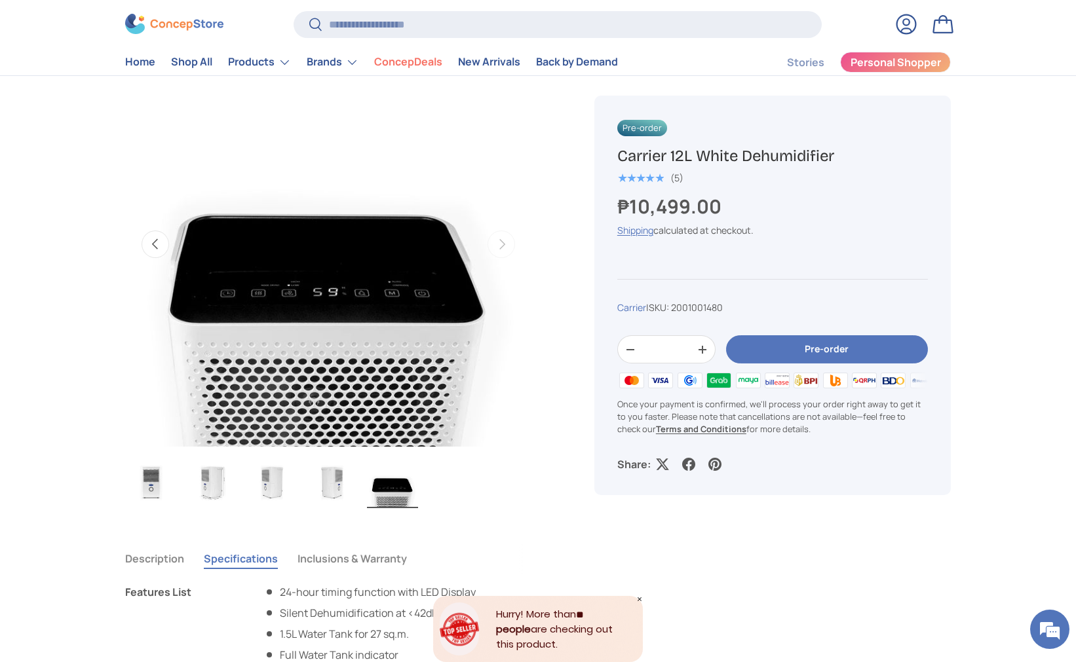
click at [318, 522] on div "Image 5 is now available in gallery view Previous Next This product is currentl…" at bounding box center [344, 274] width 438 height 529
click at [331, 487] on img "Gallery Viewer" at bounding box center [332, 482] width 51 height 52
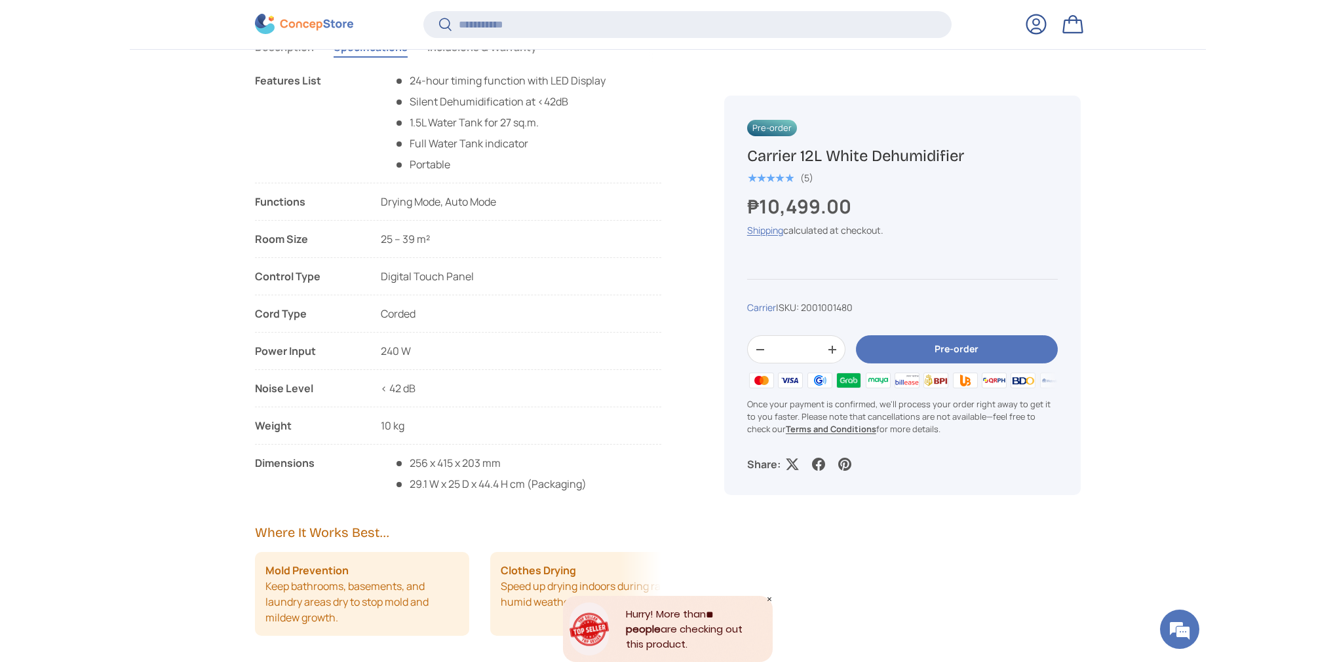
scroll to position [1092, 0]
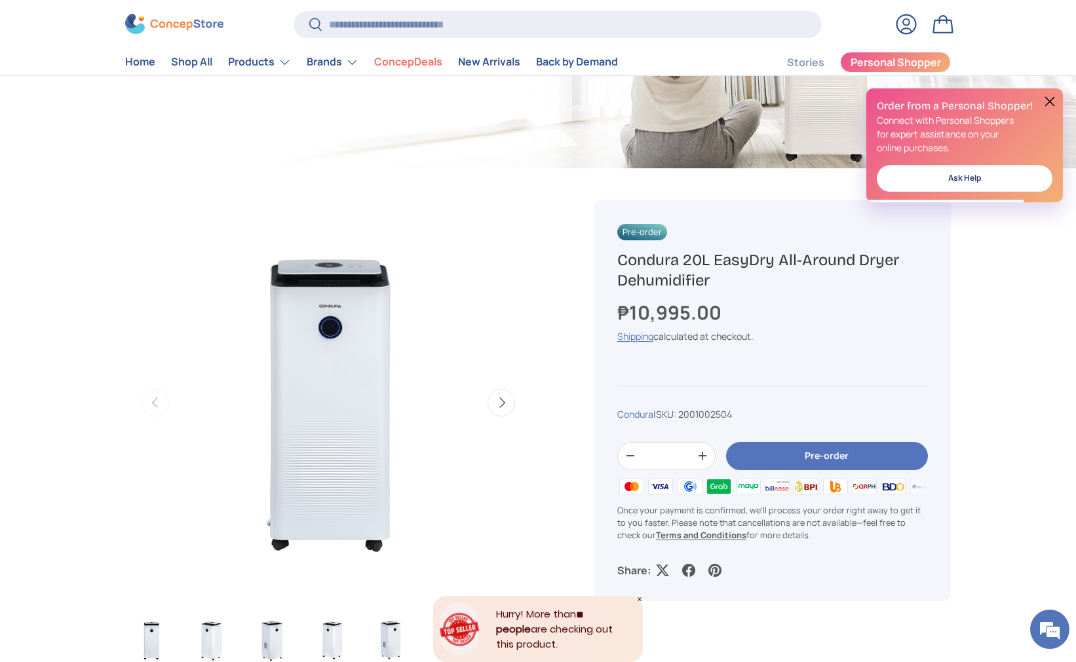
scroll to position [437, 0]
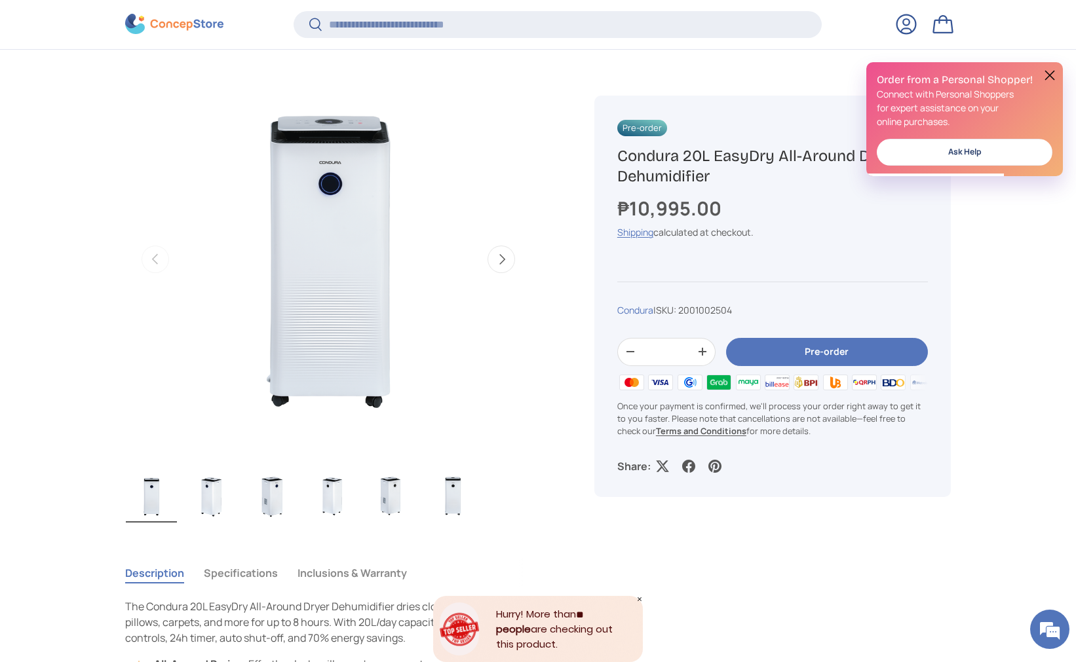
click at [500, 254] on button "Next" at bounding box center [502, 260] width 28 height 28
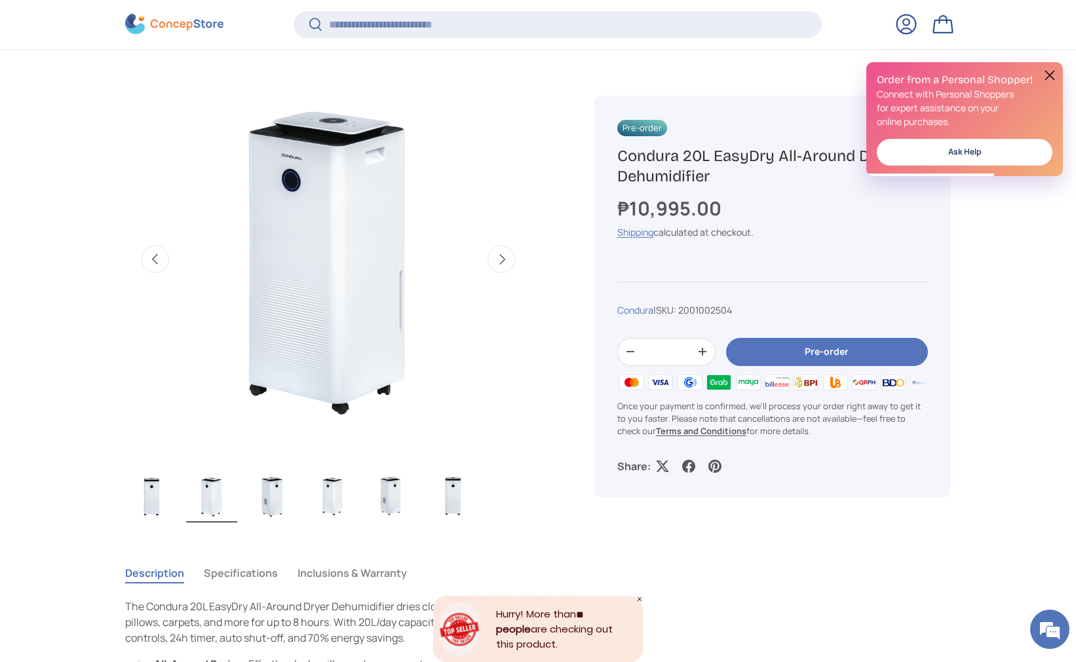
click at [500, 255] on button "Next" at bounding box center [502, 260] width 28 height 28
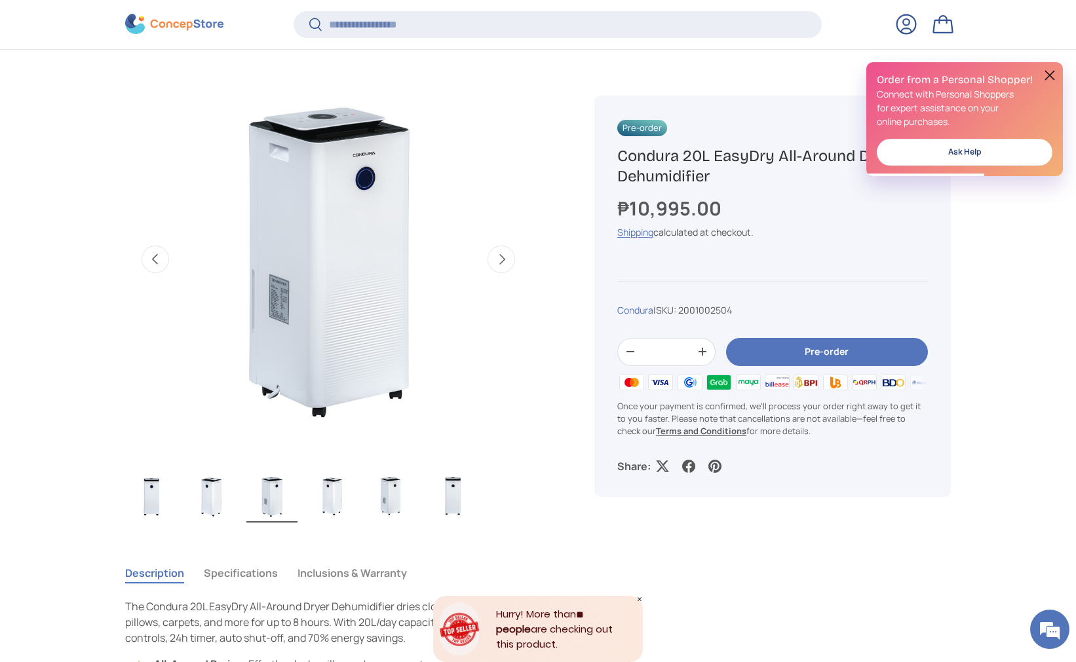
click at [500, 255] on button "Next" at bounding box center [502, 260] width 28 height 28
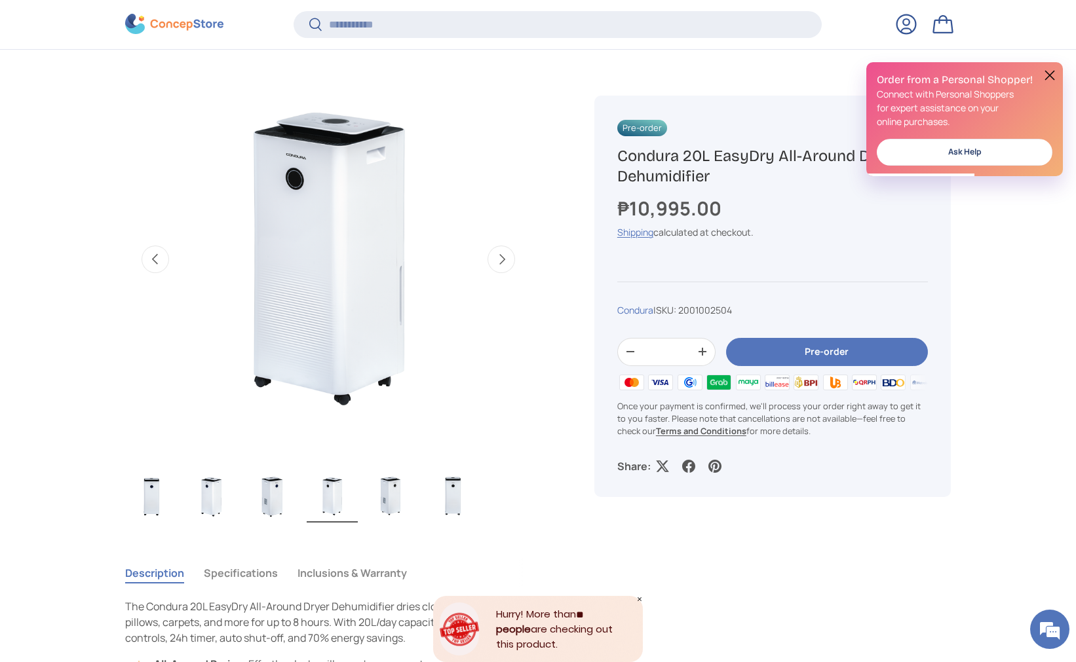
click at [500, 255] on button "Next" at bounding box center [502, 260] width 28 height 28
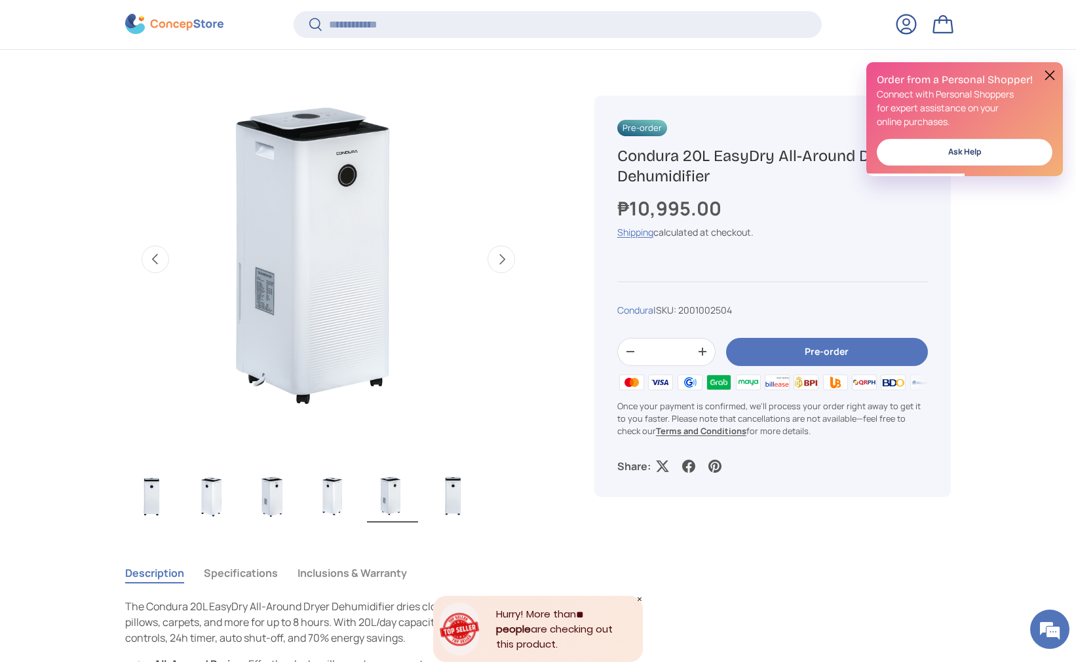
click at [500, 255] on button "Next" at bounding box center [502, 260] width 28 height 28
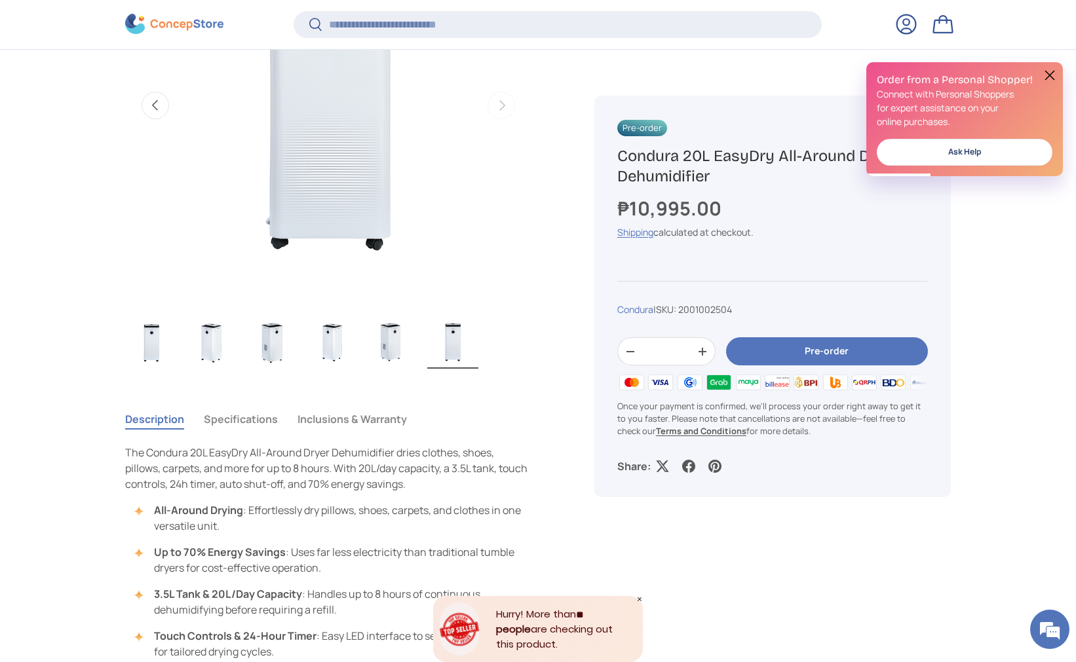
scroll to position [744, 0]
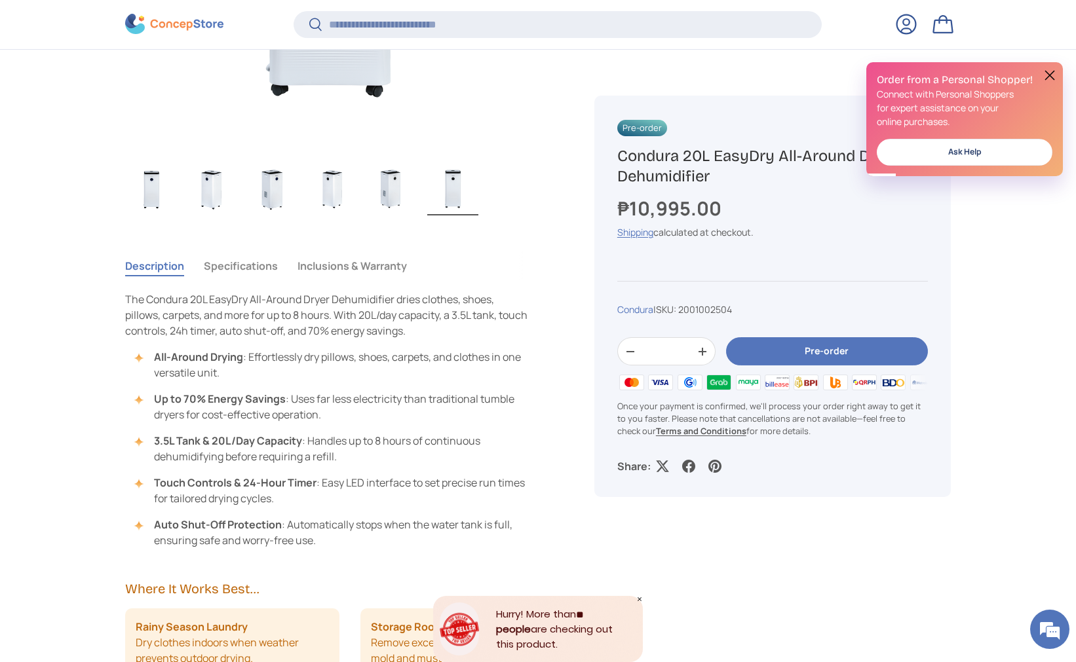
drag, startPoint x: 461, startPoint y: 299, endPoint x: 500, endPoint y: 338, distance: 55.1
click at [500, 338] on p "The Condura 20L EasyDry All-Around Dryer Dehumidifier dries clothes, shoes, pil…" at bounding box center [328, 315] width 406 height 47
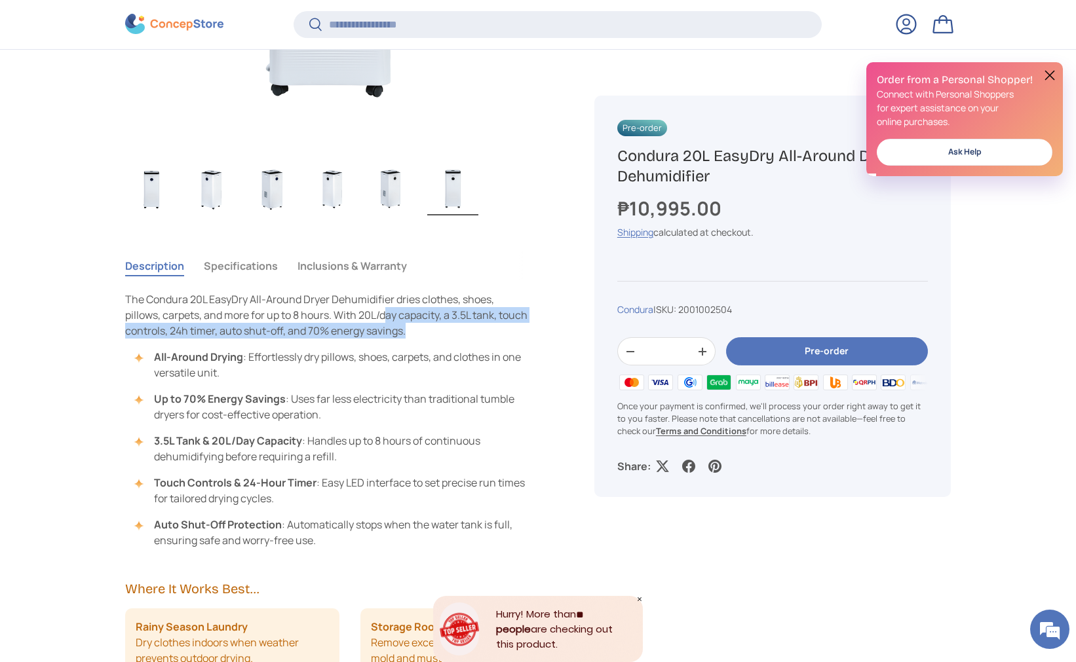
drag, startPoint x: 387, startPoint y: 320, endPoint x: 503, endPoint y: 328, distance: 116.2
click at [503, 328] on p "The Condura 20L EasyDry All-Around Dryer Dehumidifier dries clothes, shoes, pil…" at bounding box center [328, 315] width 406 height 47
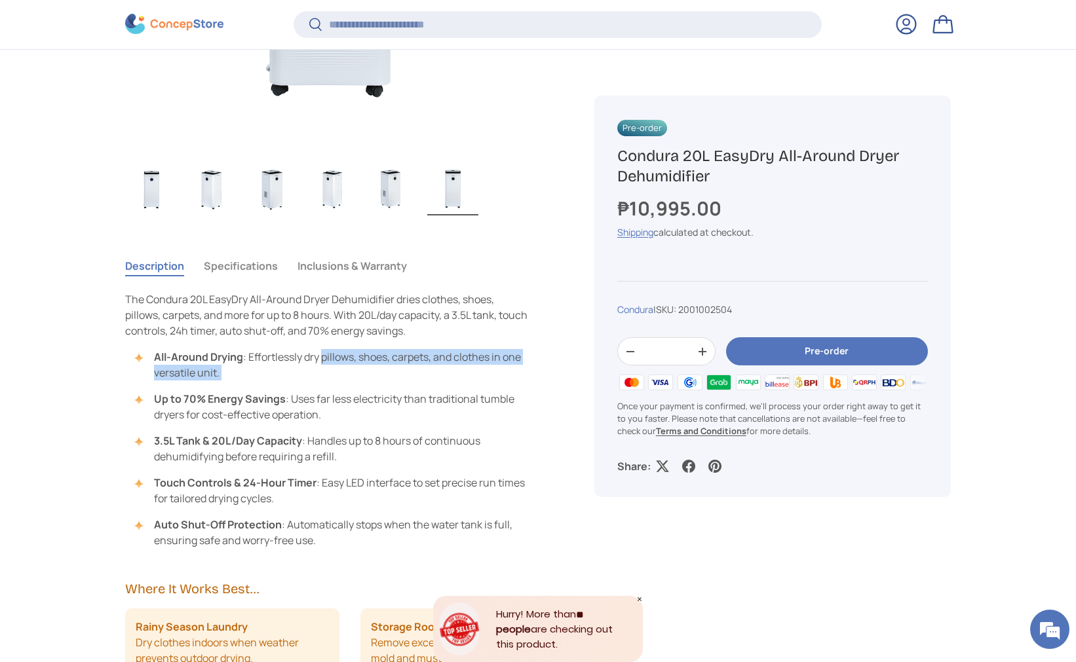
drag, startPoint x: 326, startPoint y: 356, endPoint x: 489, endPoint y: 381, distance: 165.2
click at [489, 381] on ul "All-Around Drying : Effortlessly dry pillows, shoes, carpets, and clothes in on…" at bounding box center [328, 448] width 406 height 199
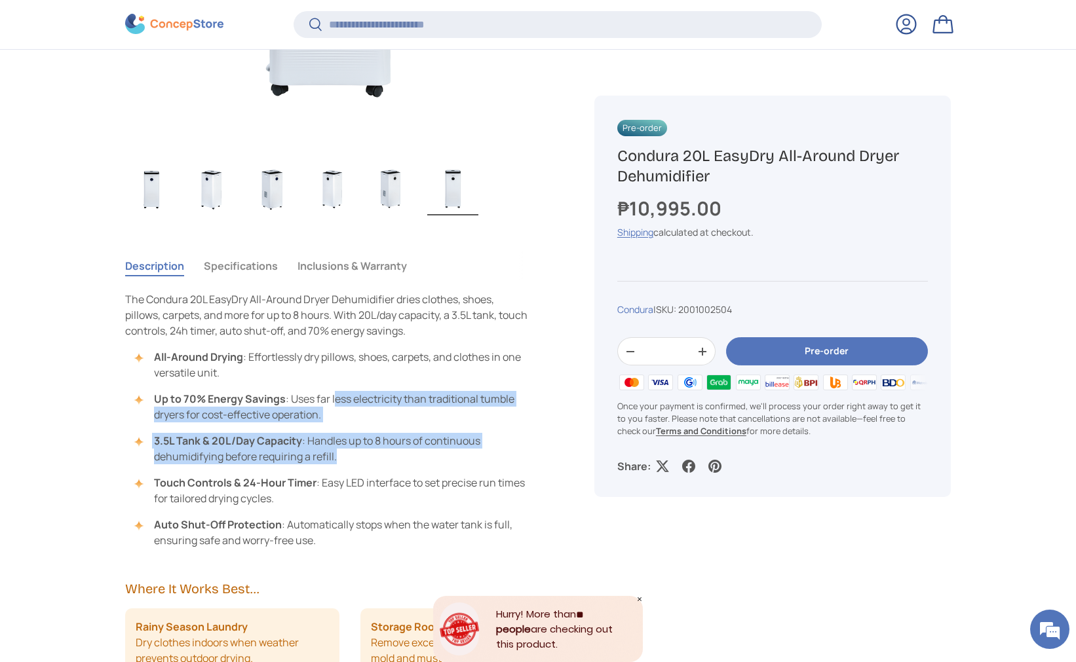
drag, startPoint x: 334, startPoint y: 406, endPoint x: 406, endPoint y: 452, distance: 85.4
click at [406, 452] on ul "All-Around Drying : Effortlessly dry pillows, shoes, carpets, and clothes in on…" at bounding box center [328, 448] width 406 height 199
click at [406, 452] on li "3.5L Tank & 20L/Day Capacity : Handles up to 8 hours of continuous dehumidifyin…" at bounding box center [334, 448] width 393 height 31
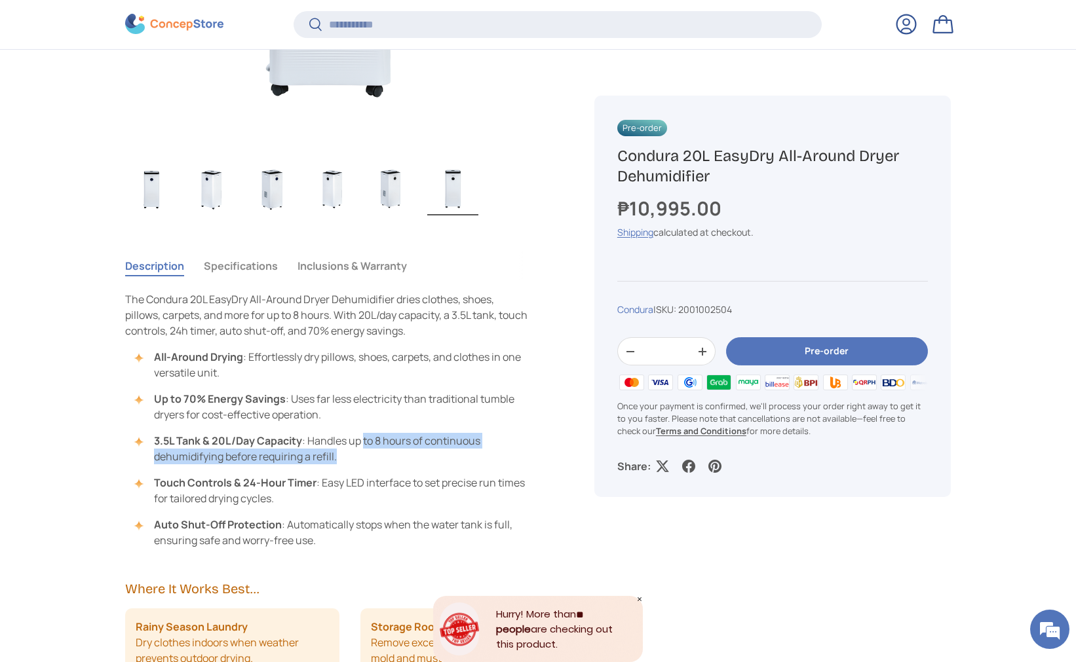
drag, startPoint x: 363, startPoint y: 442, endPoint x: 436, endPoint y: 457, distance: 74.2
click at [436, 457] on li "3.5L Tank & 20L/Day Capacity : Handles up to 8 hours of continuous dehumidifyin…" at bounding box center [334, 448] width 393 height 31
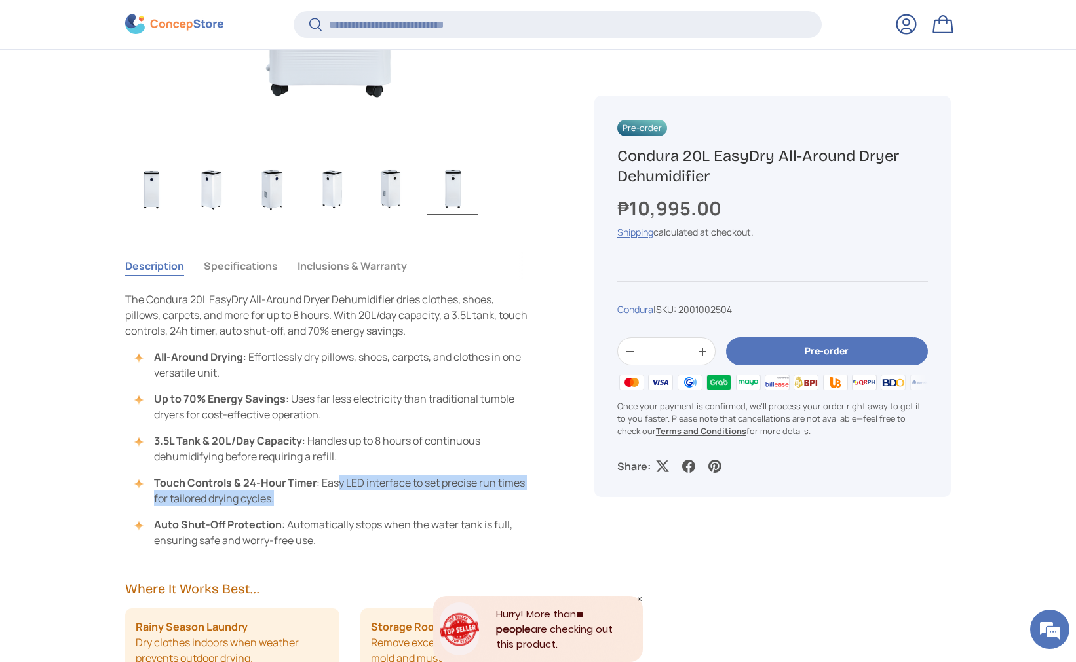
drag, startPoint x: 340, startPoint y: 484, endPoint x: 439, endPoint y: 505, distance: 101.1
click at [439, 505] on li "Touch Controls & 24-Hour Timer : Easy LED interface to set precise run times fo…" at bounding box center [334, 490] width 393 height 31
click at [259, 185] on img "Gallery Viewer" at bounding box center [271, 189] width 51 height 52
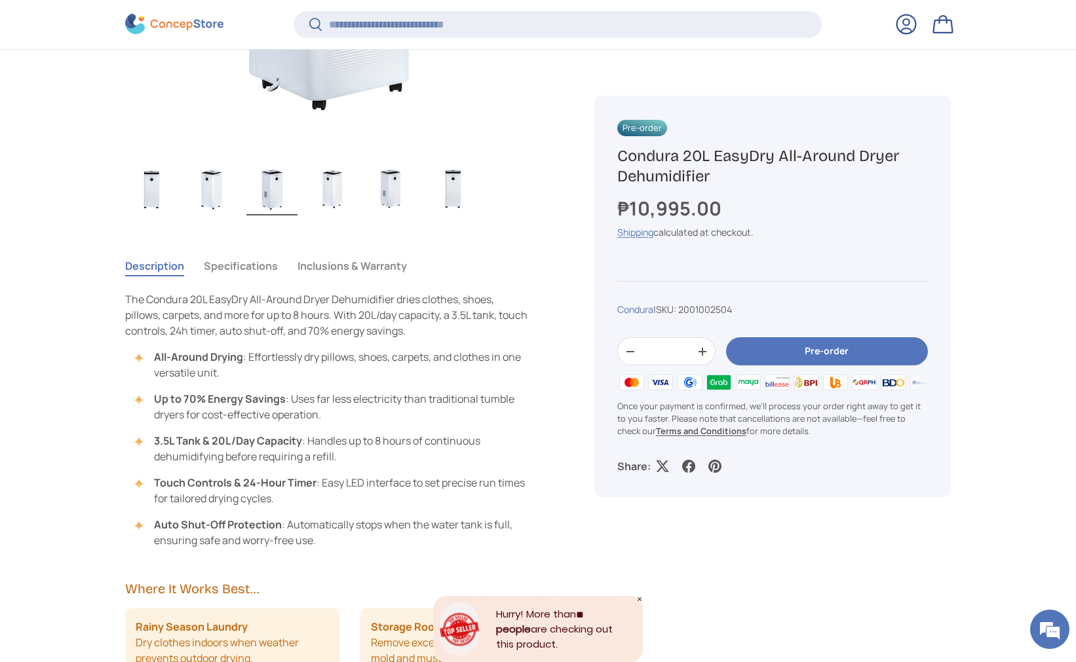
click at [264, 249] on div "Description Specifications Inclusions & Warranty The Condura 20L EasyDry All-Ar…" at bounding box center [344, 490] width 438 height 489
click at [263, 258] on button "Specifications" at bounding box center [241, 266] width 74 height 30
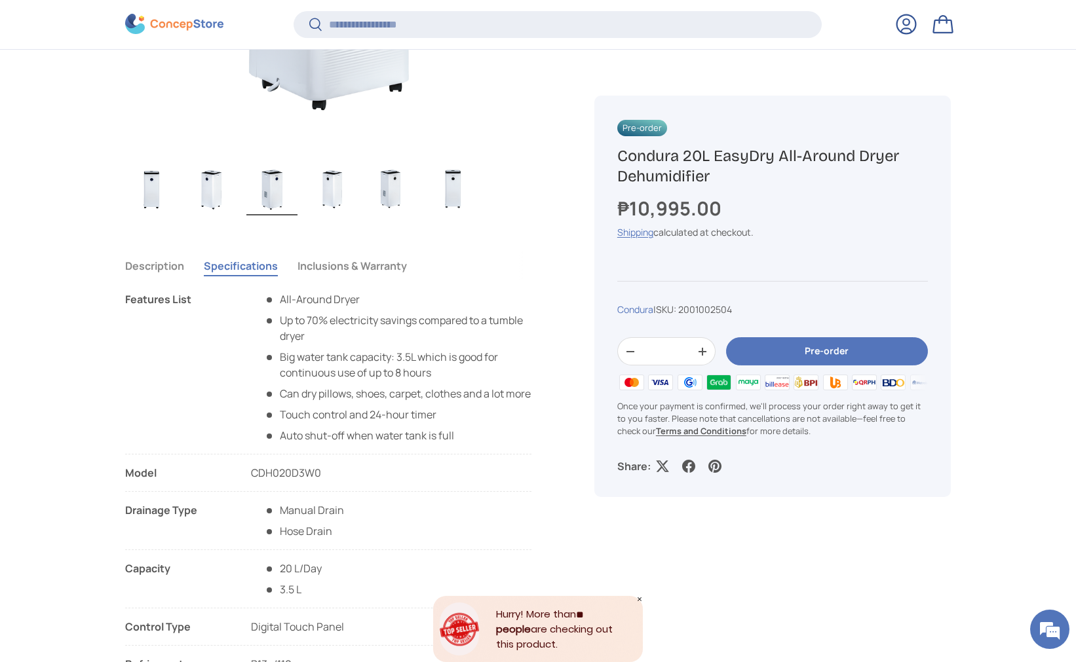
scroll to position [761, 0]
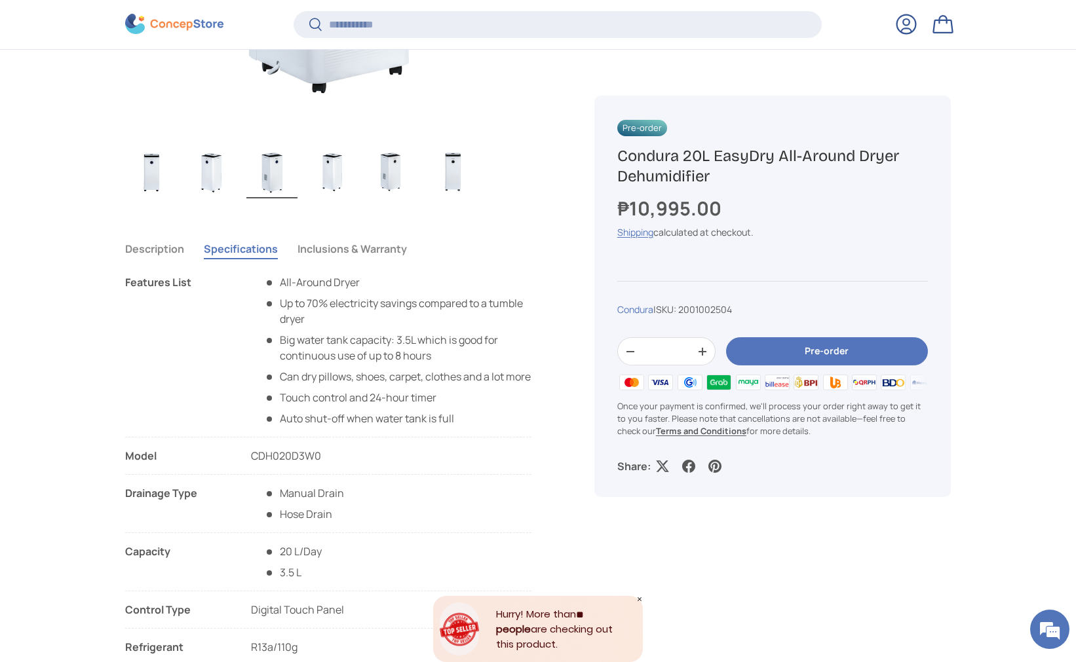
click at [412, 301] on li "Up to 70% electricity savings compared to a tumble dryer" at bounding box center [397, 311] width 267 height 31
drag, startPoint x: 337, startPoint y: 406, endPoint x: 448, endPoint y: 407, distance: 110.7
click at [448, 406] on li "Touch control and 24-hour timer​" at bounding box center [397, 398] width 267 height 16
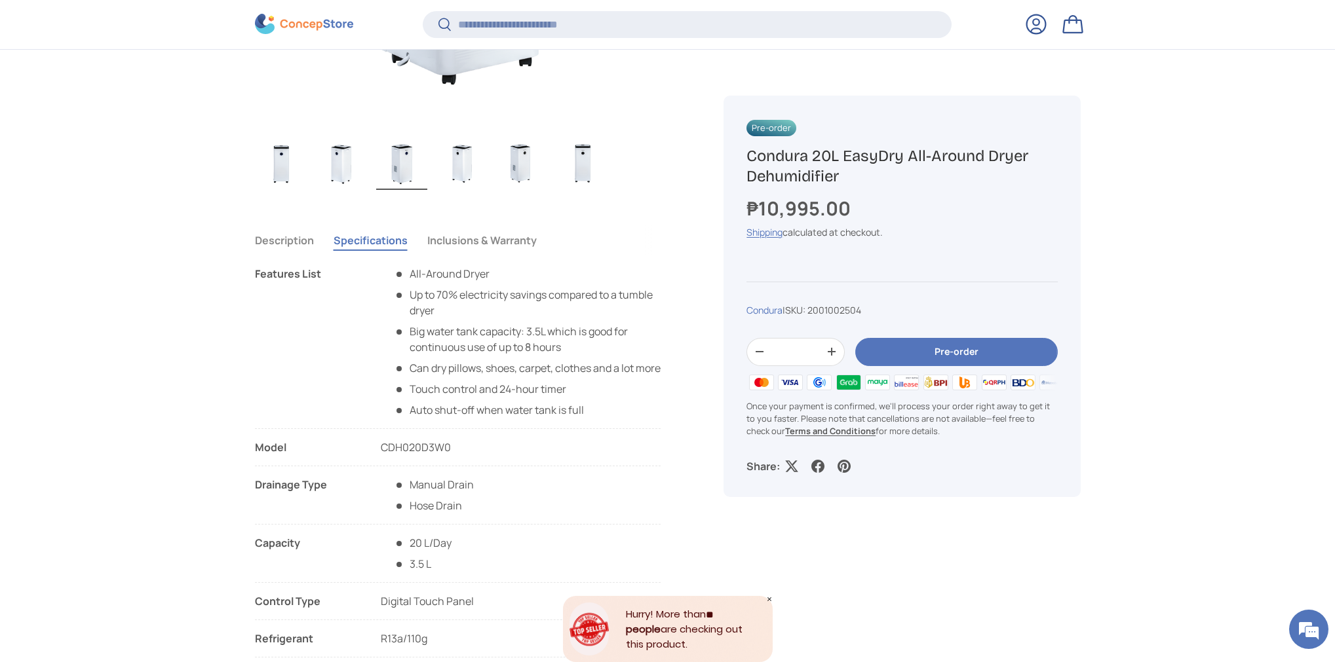
scroll to position [837, 0]
